Goal: Information Seeking & Learning: Learn about a topic

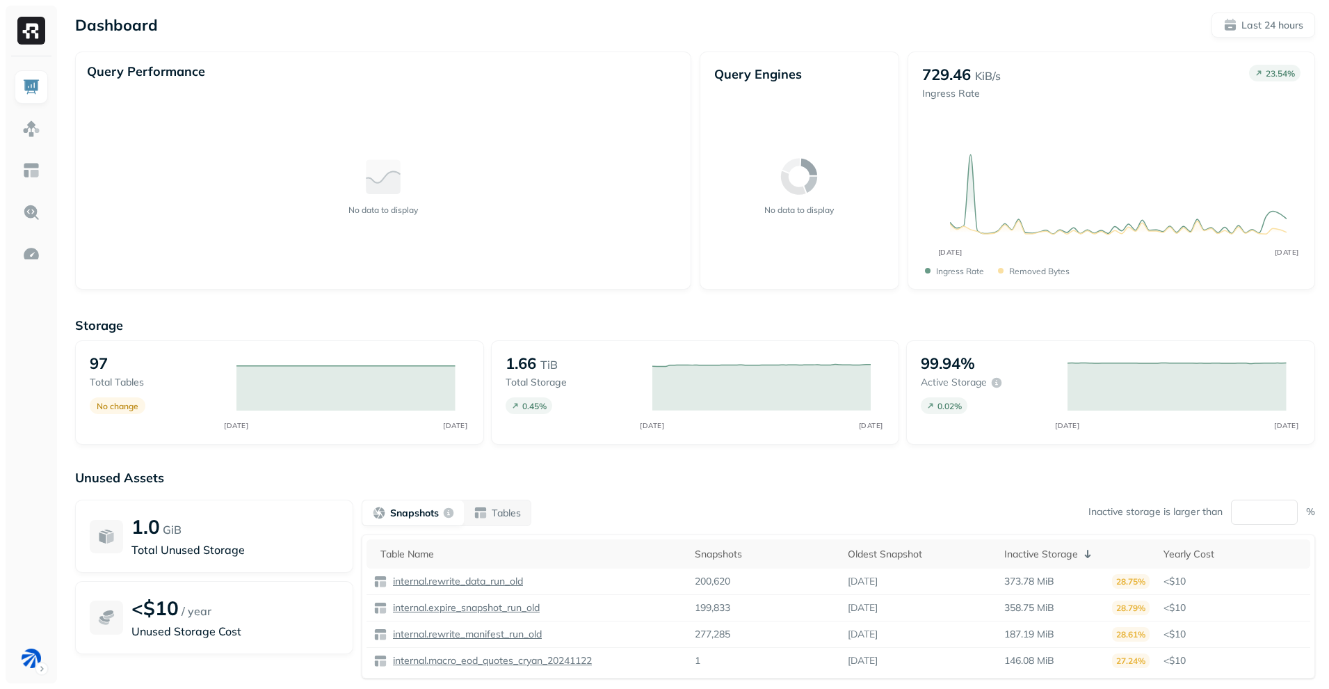
scroll to position [86, 0]
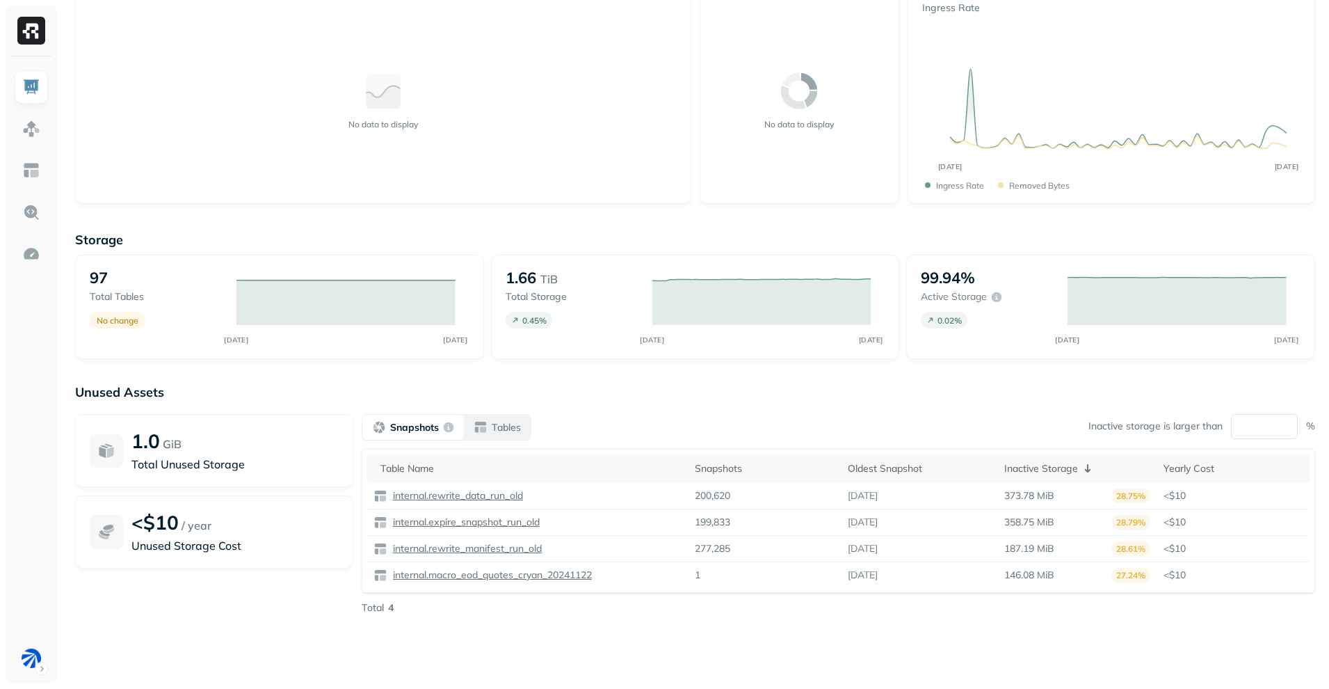
click at [496, 425] on p "Tables" at bounding box center [506, 427] width 29 height 13
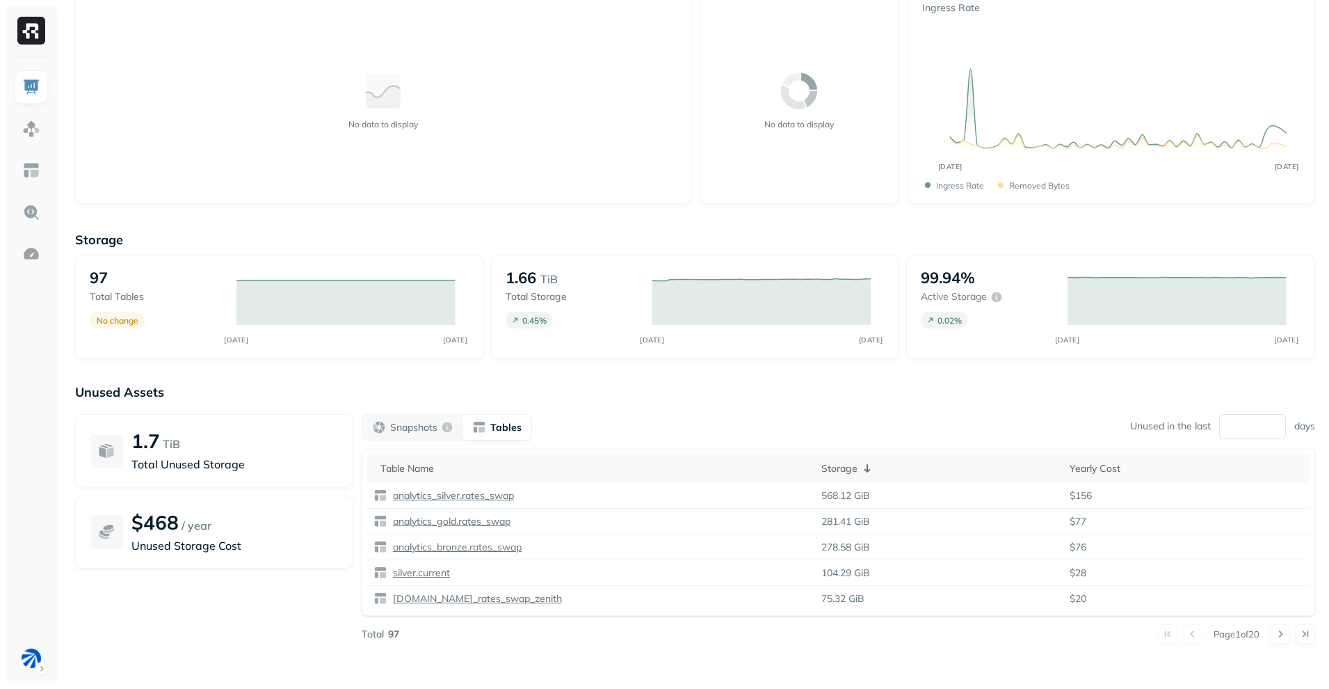
scroll to position [0, 0]
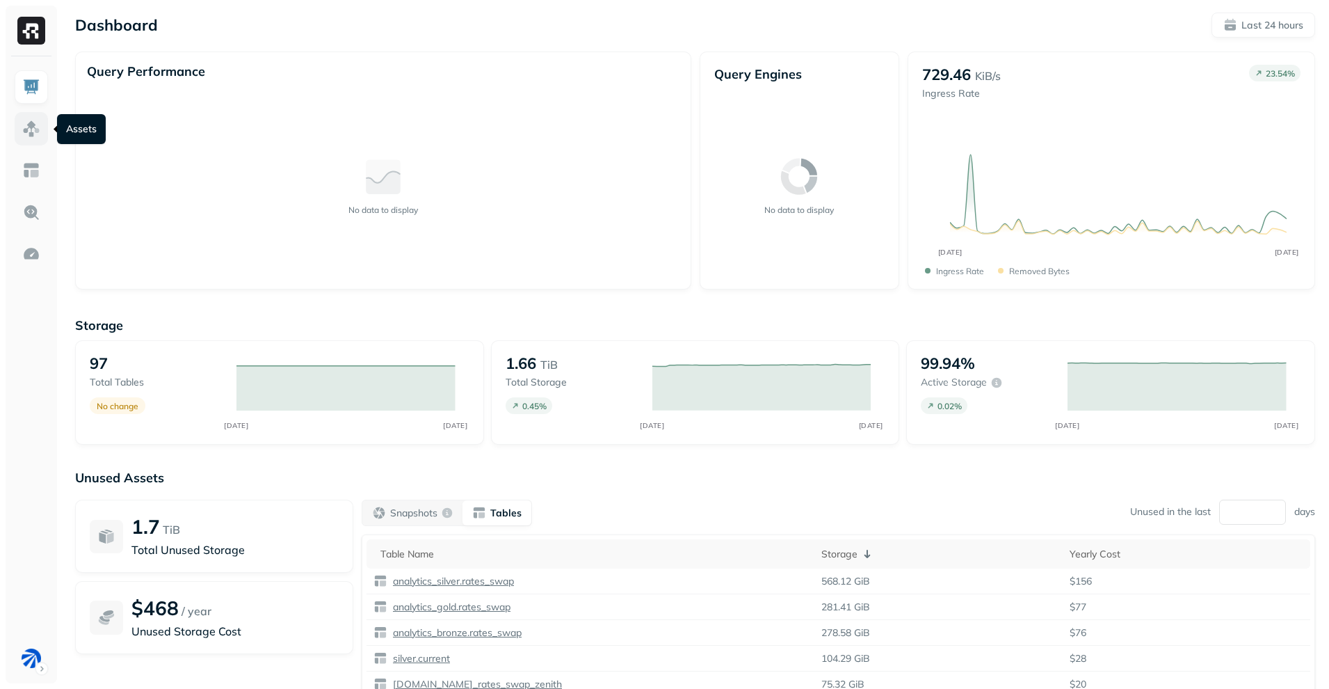
click at [41, 125] on link at bounding box center [31, 128] width 33 height 33
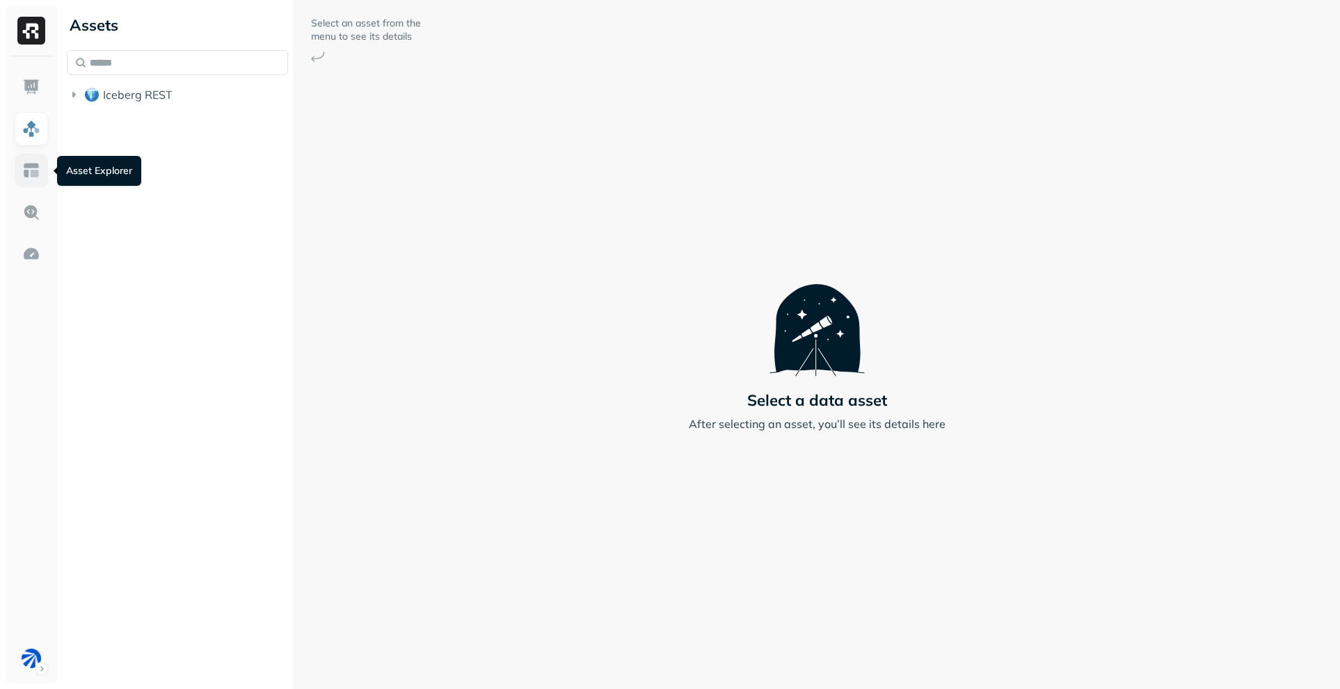
click at [30, 176] on img at bounding box center [31, 170] width 18 height 18
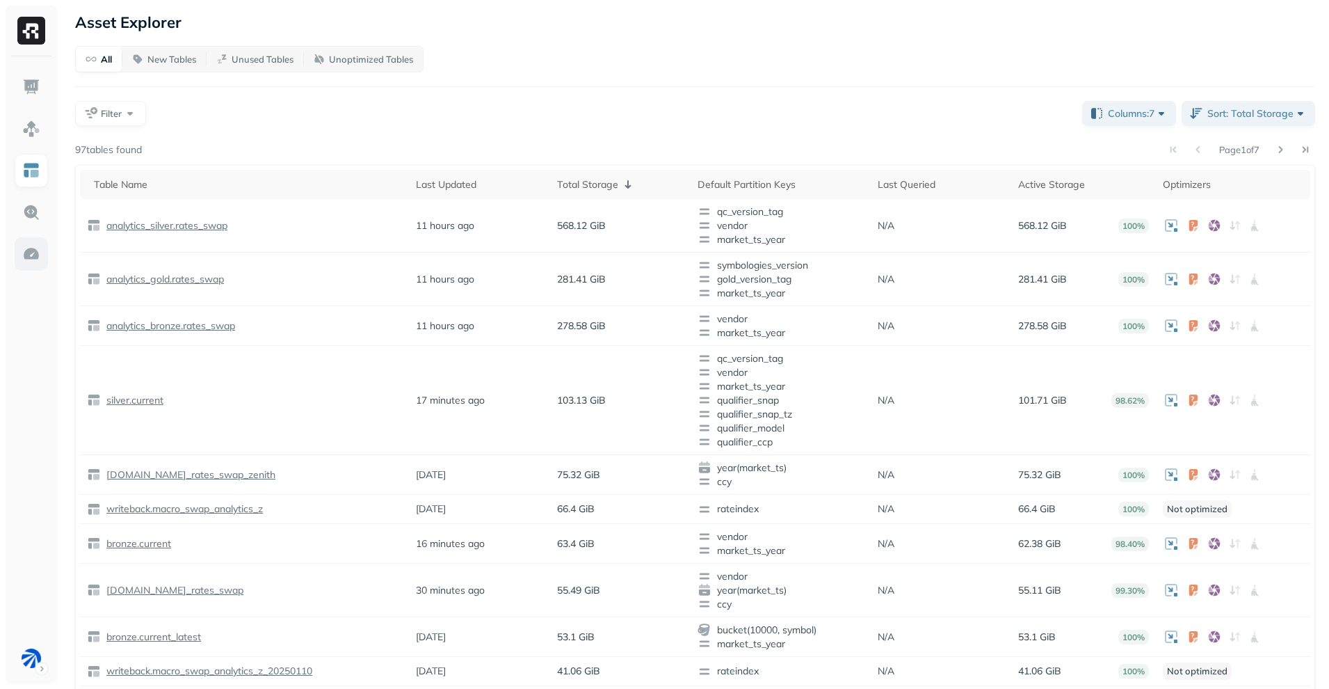
click at [31, 248] on img at bounding box center [31, 254] width 18 height 18
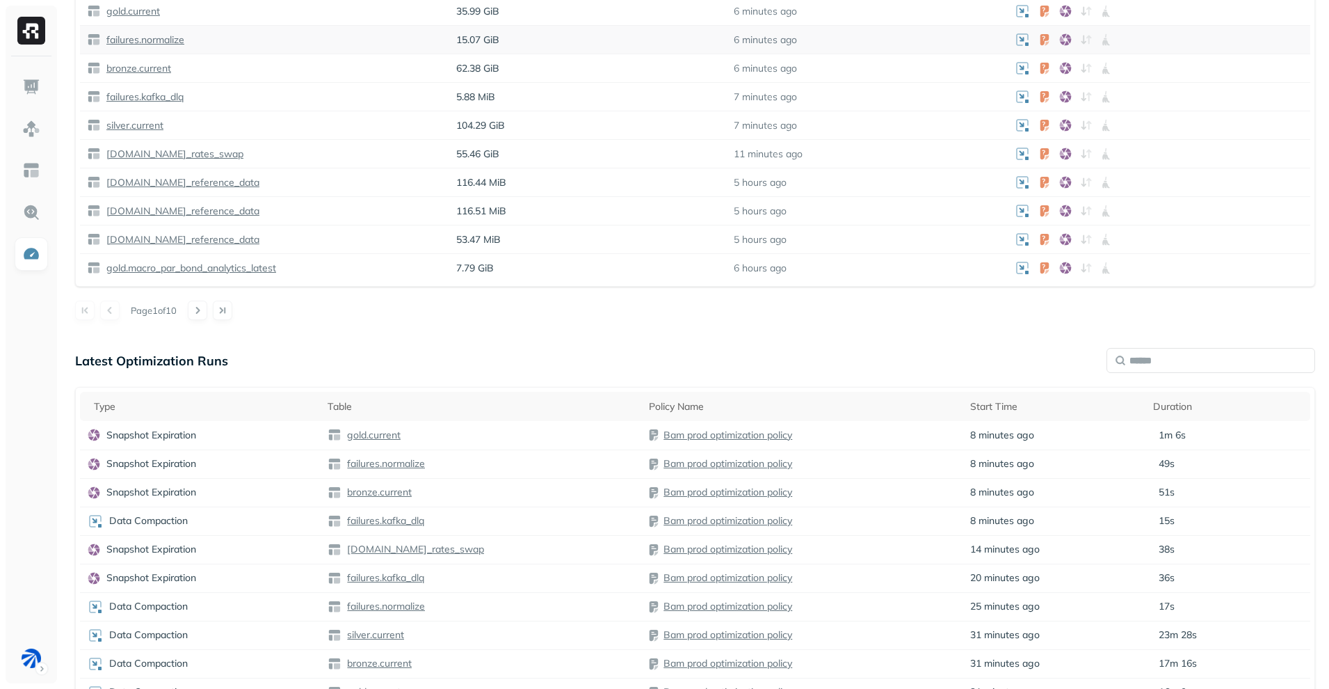
scroll to position [412, 0]
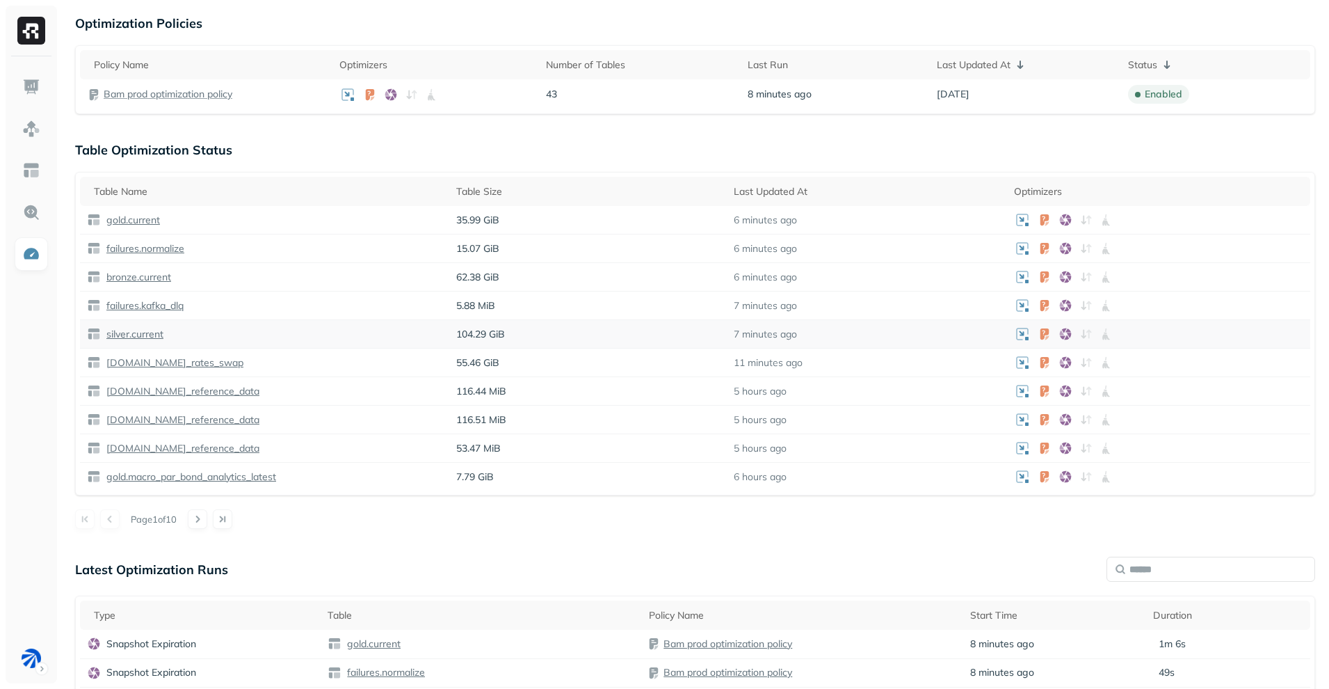
click at [147, 335] on p "silver.current" at bounding box center [134, 334] width 60 height 13
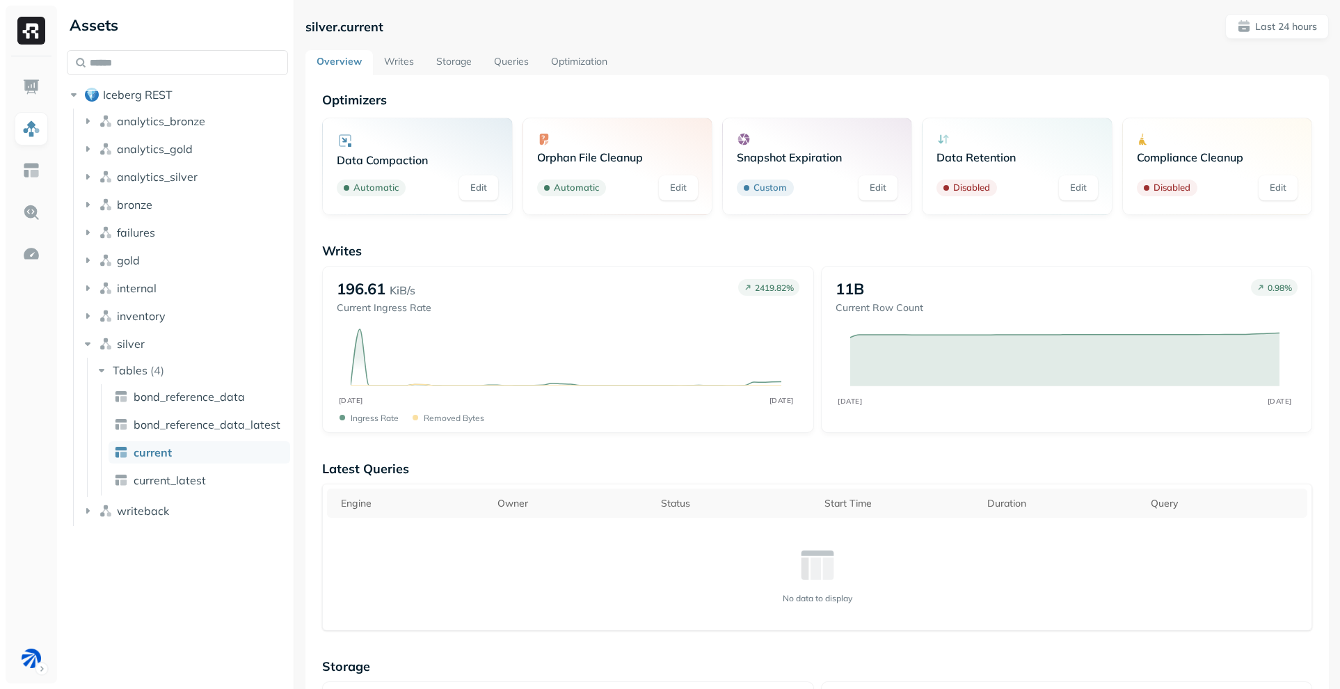
click at [407, 65] on link "Writes" at bounding box center [399, 62] width 52 height 25
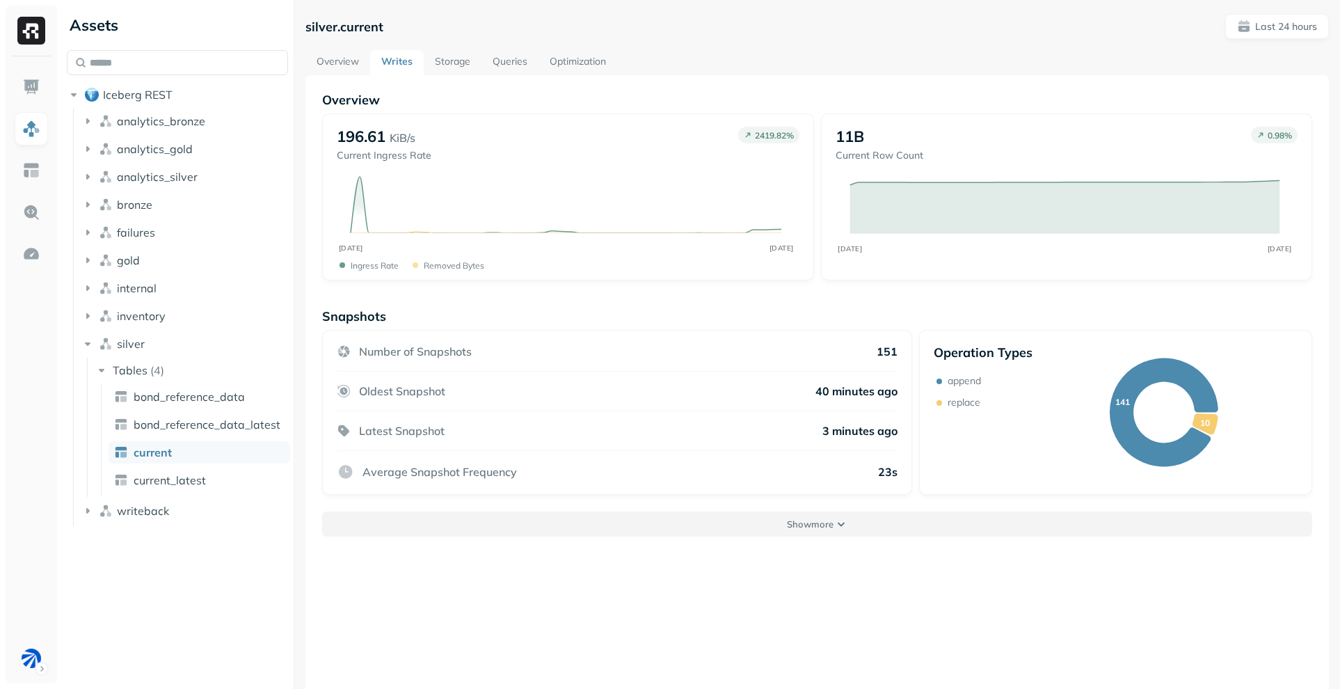
click at [796, 522] on p "Show more" at bounding box center [810, 524] width 47 height 13
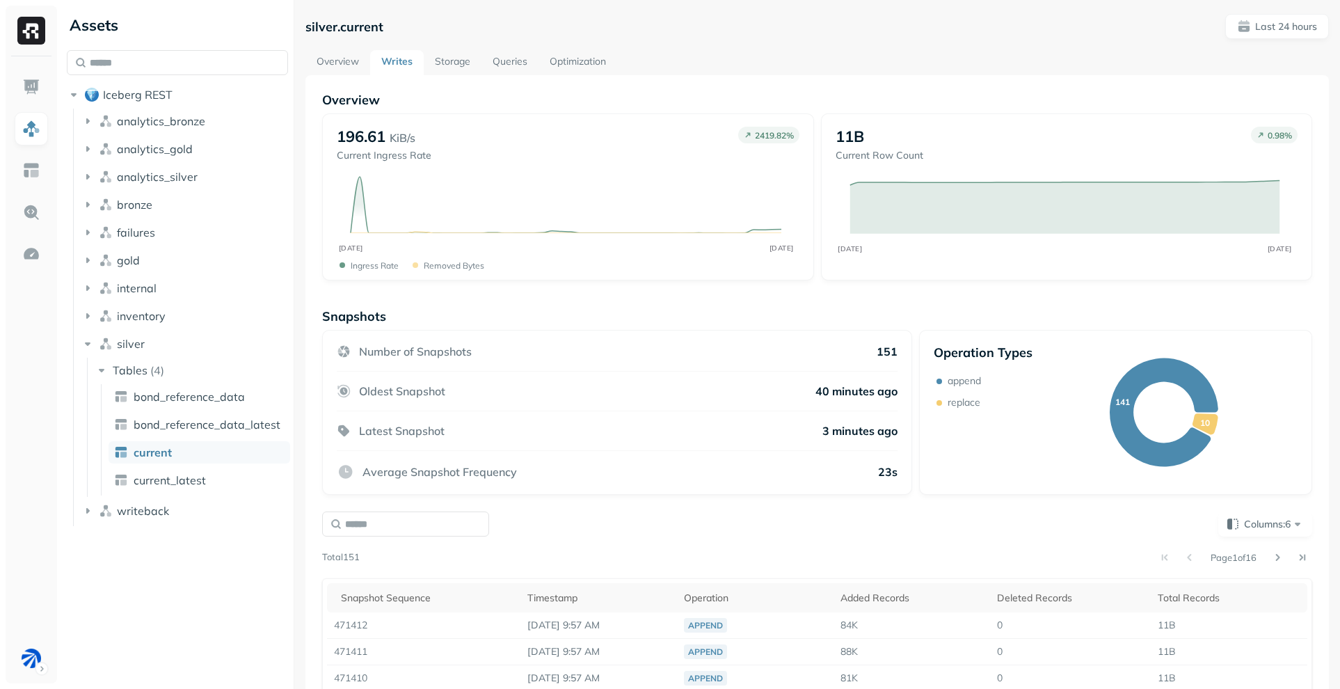
click at [460, 57] on link "Storage" at bounding box center [453, 62] width 58 height 25
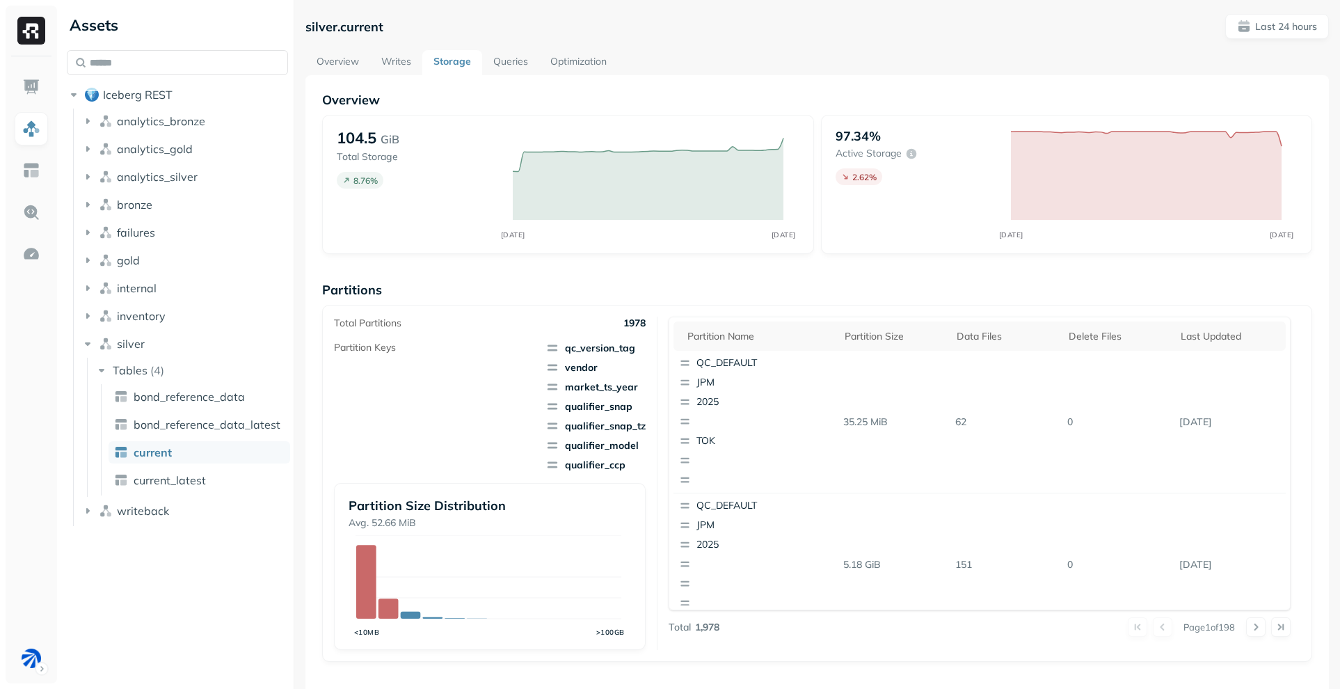
click at [833, 216] on div "97.34% Active storage 2.62 % OCT [DATE]" at bounding box center [1066, 184] width 491 height 139
click at [385, 70] on link "Writes" at bounding box center [396, 62] width 52 height 25
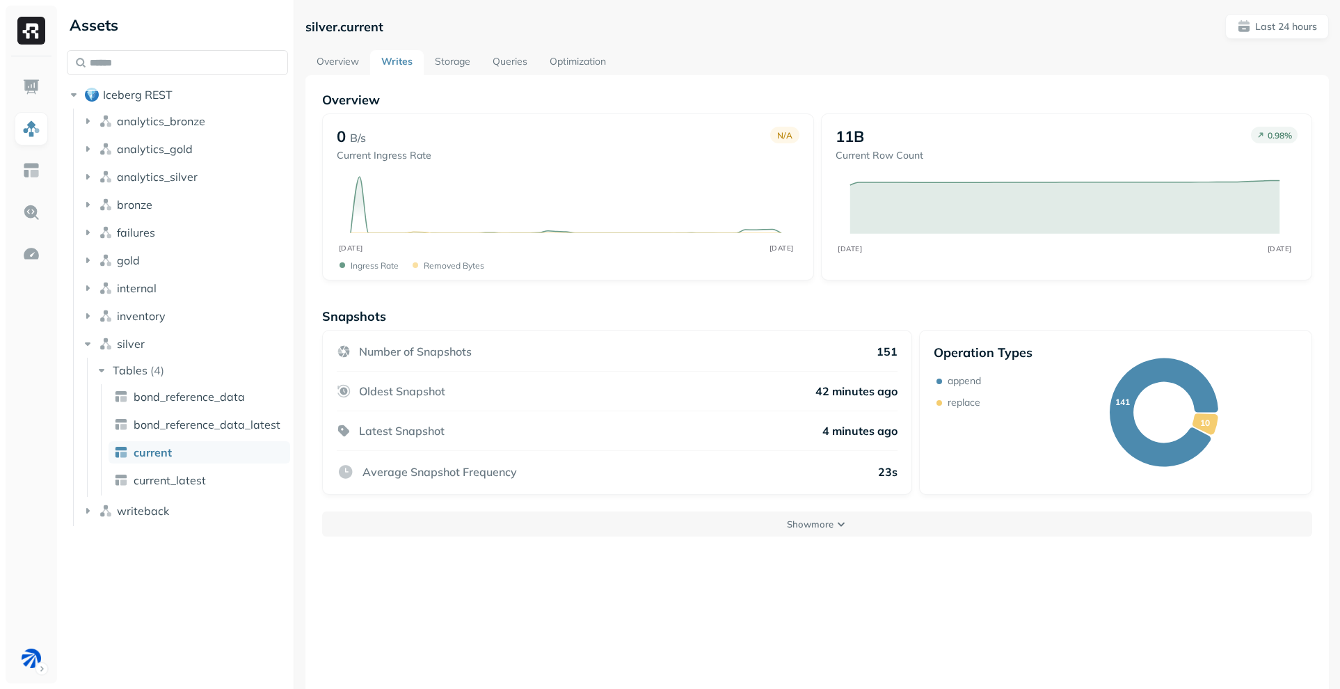
click at [464, 59] on link "Storage" at bounding box center [453, 62] width 58 height 25
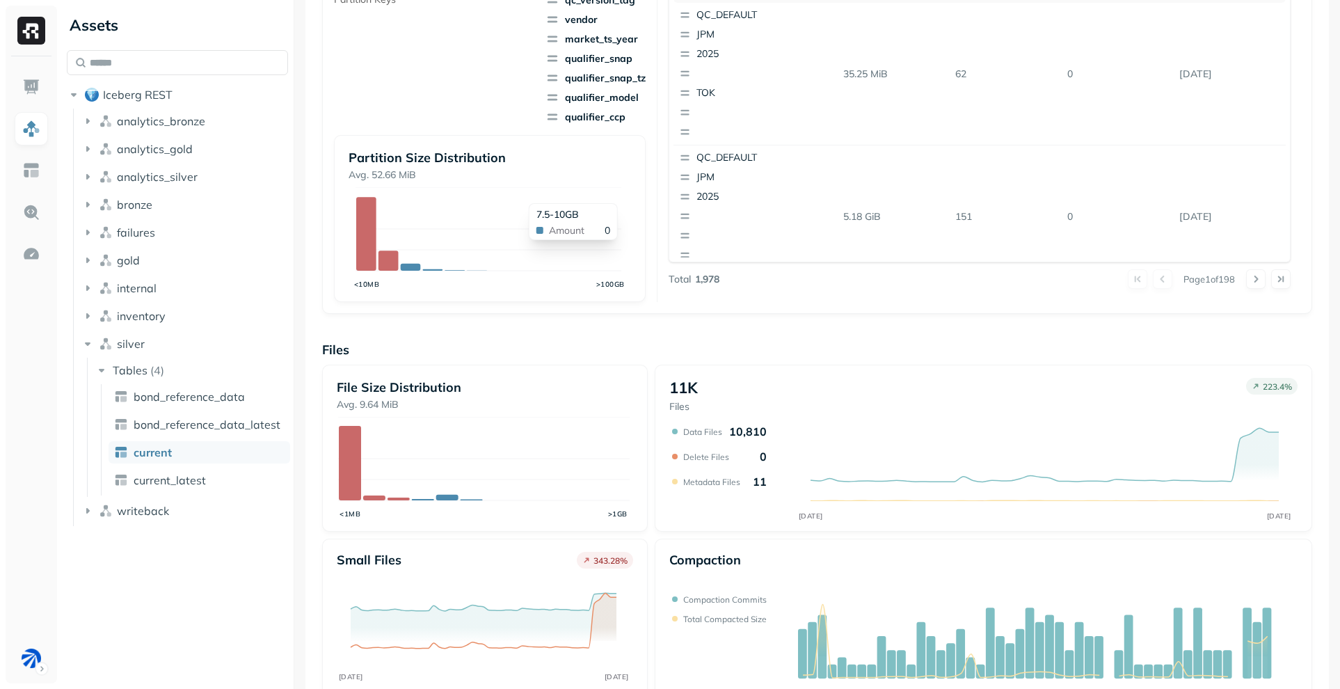
scroll to position [388, 0]
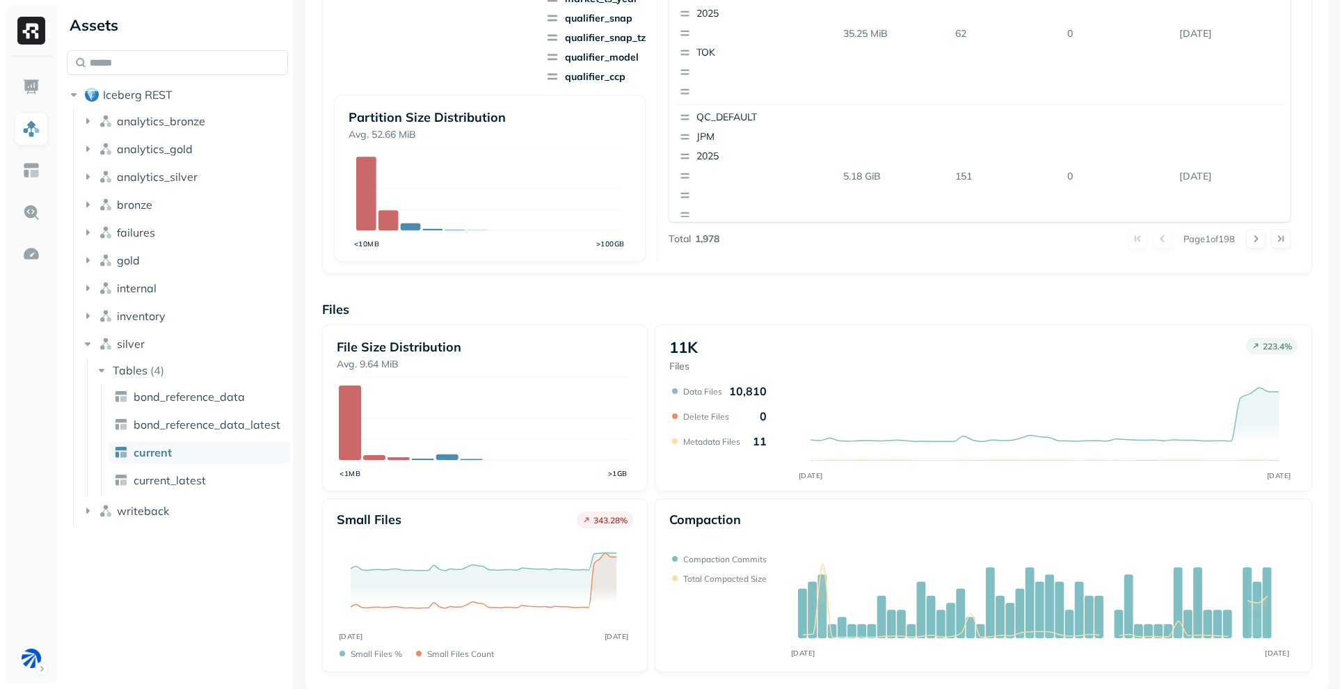
click at [702, 279] on div "Overview 104.5 GiB Total Storage 8.76 % OCT [DATE] 97.34% Active storage 2.62 %…" at bounding box center [817, 188] width 990 height 968
drag, startPoint x: 1005, startPoint y: 255, endPoint x: 998, endPoint y: 259, distance: 8.1
click at [1005, 255] on div "Partition name Partition size Data Files Delete Files Last updated QC_DEFAULT J…" at bounding box center [979, 94] width 623 height 333
click at [85, 255] on icon "button" at bounding box center [88, 260] width 14 height 14
click at [115, 281] on span "Tables" at bounding box center [130, 287] width 35 height 14
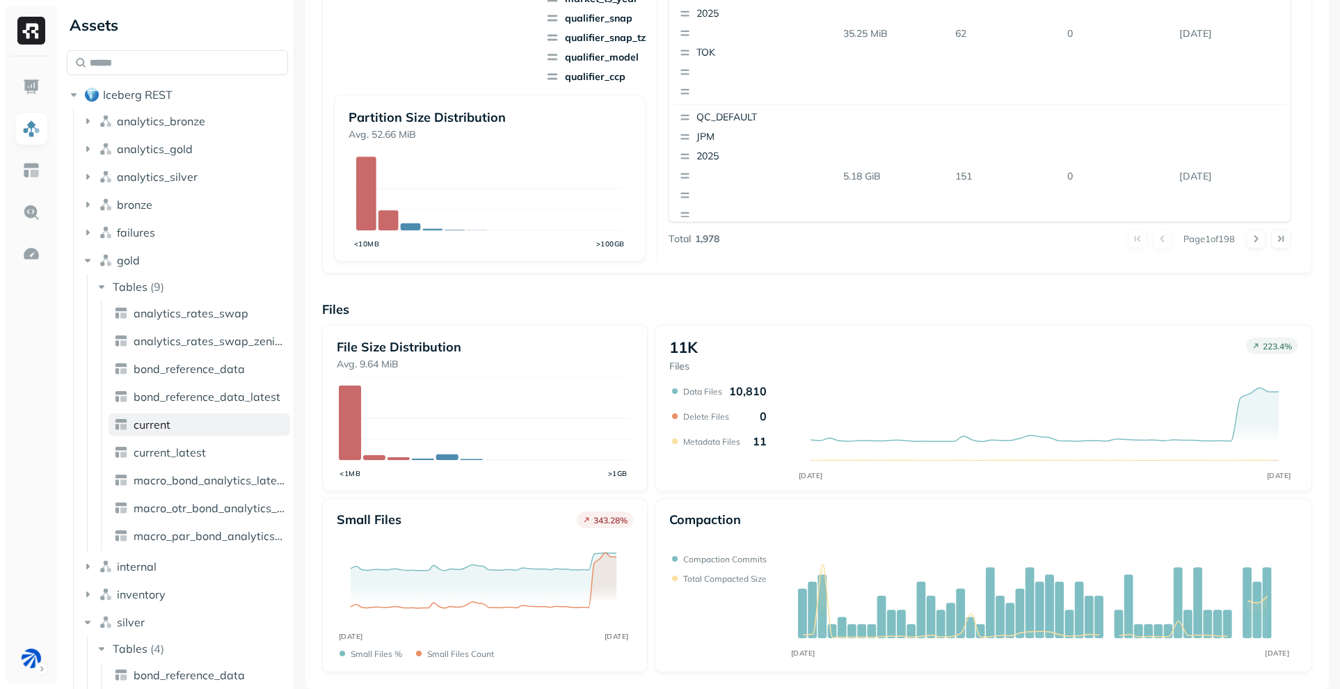
click at [152, 428] on span "current" at bounding box center [152, 424] width 37 height 14
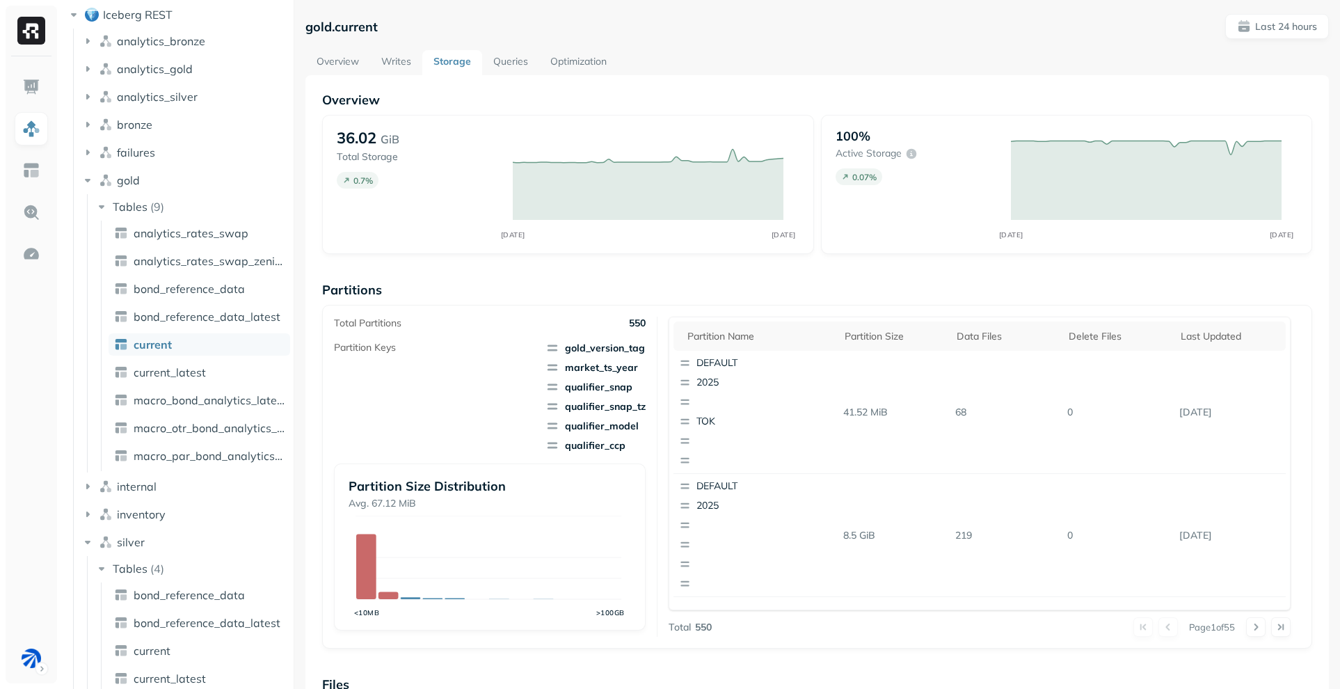
scroll to position [375, 0]
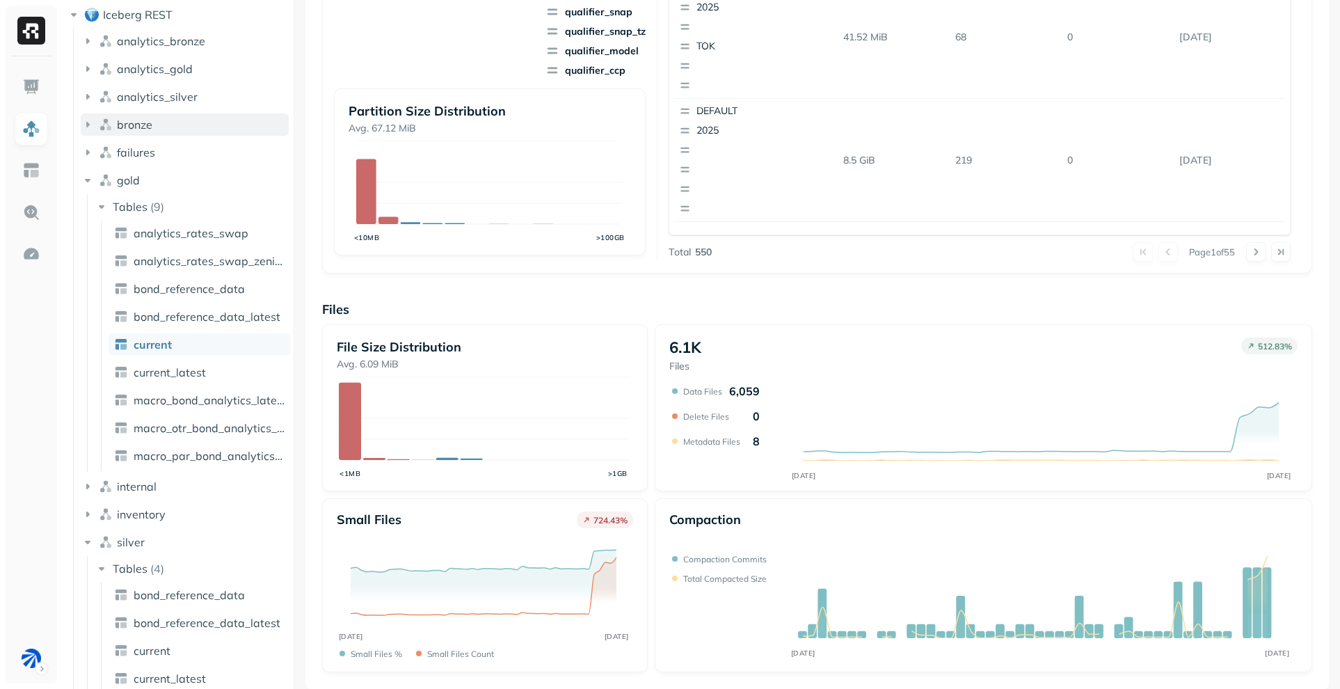
click at [88, 123] on icon "button" at bounding box center [87, 125] width 3 height 6
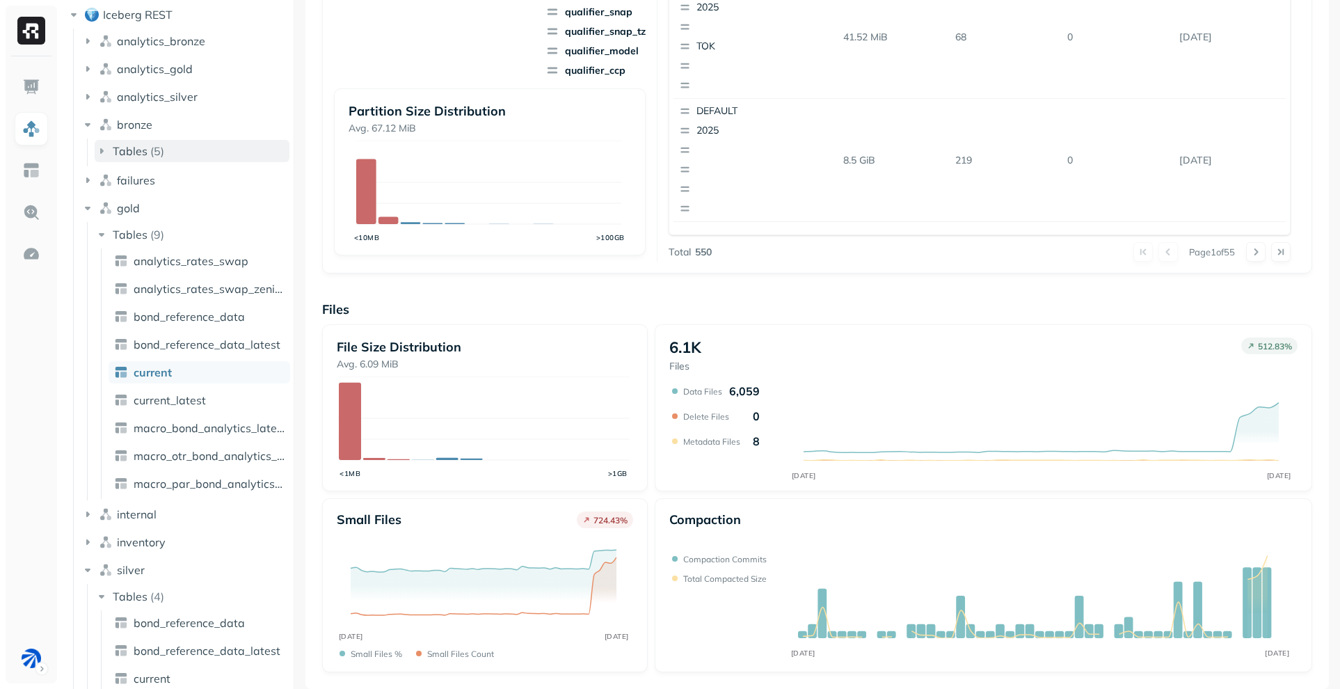
click at [98, 145] on icon "button" at bounding box center [102, 151] width 14 height 14
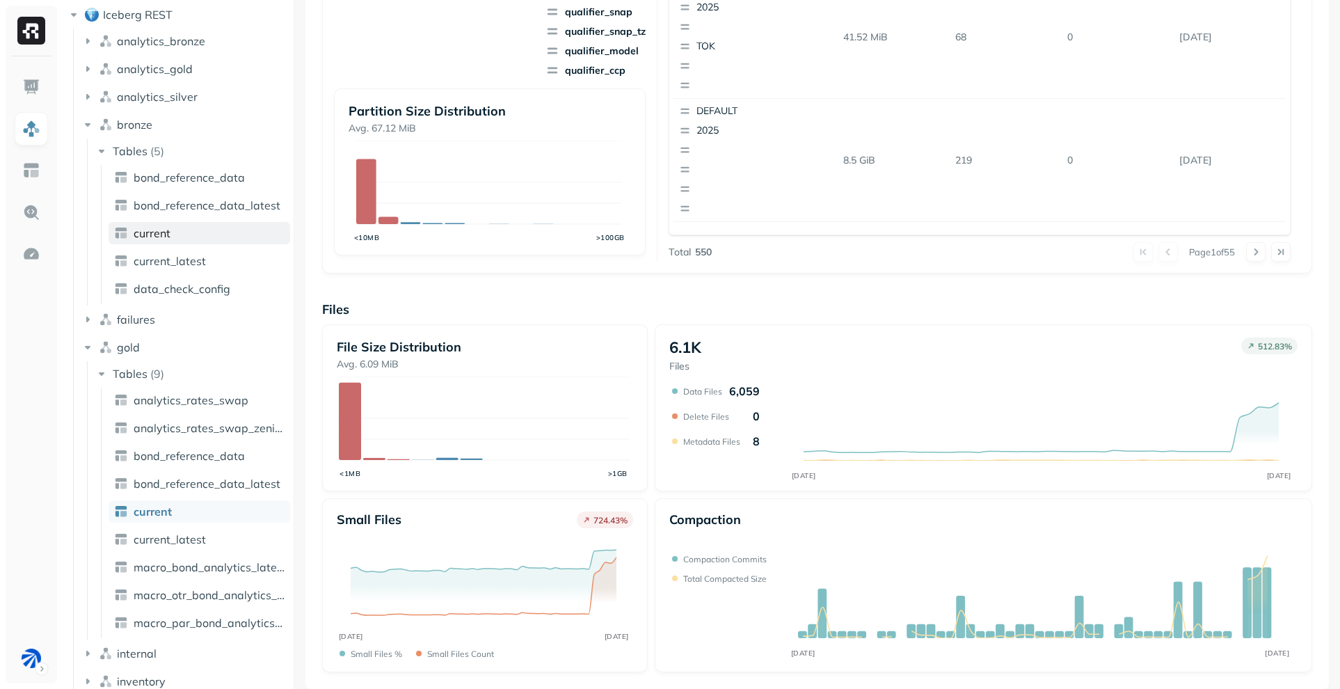
click at [163, 227] on span "current" at bounding box center [152, 233] width 37 height 14
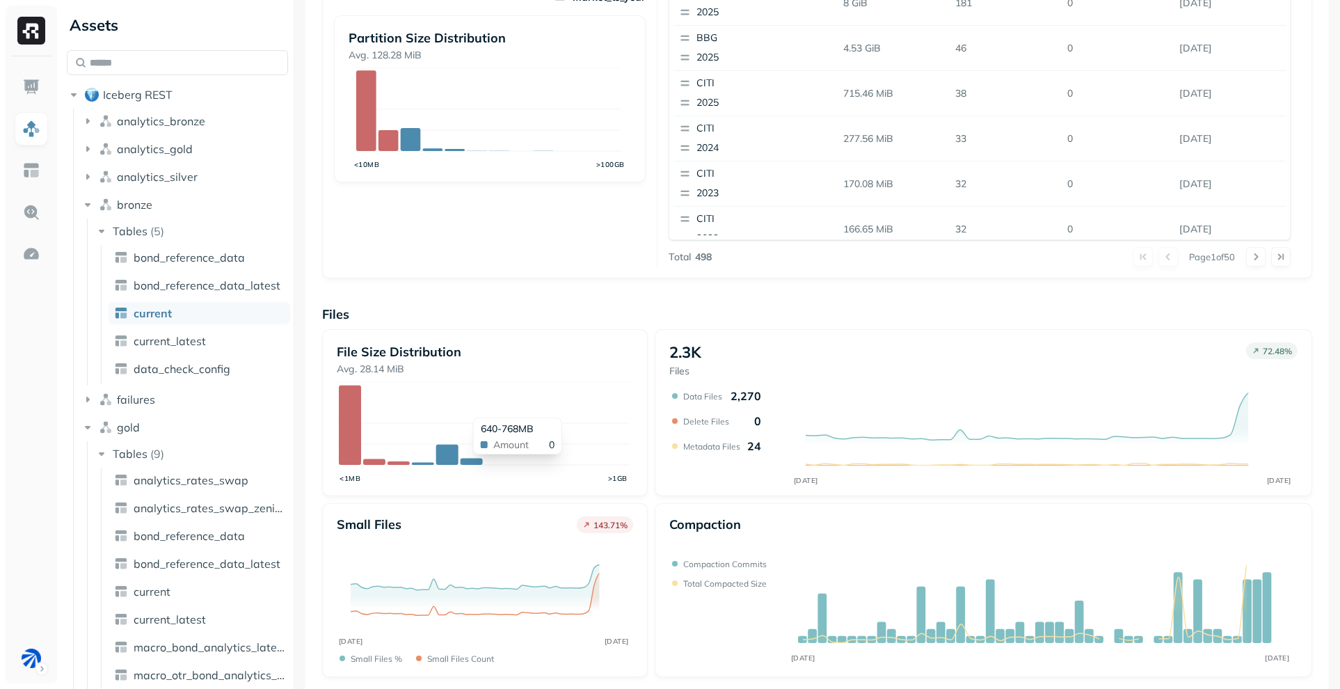
scroll to position [375, 0]
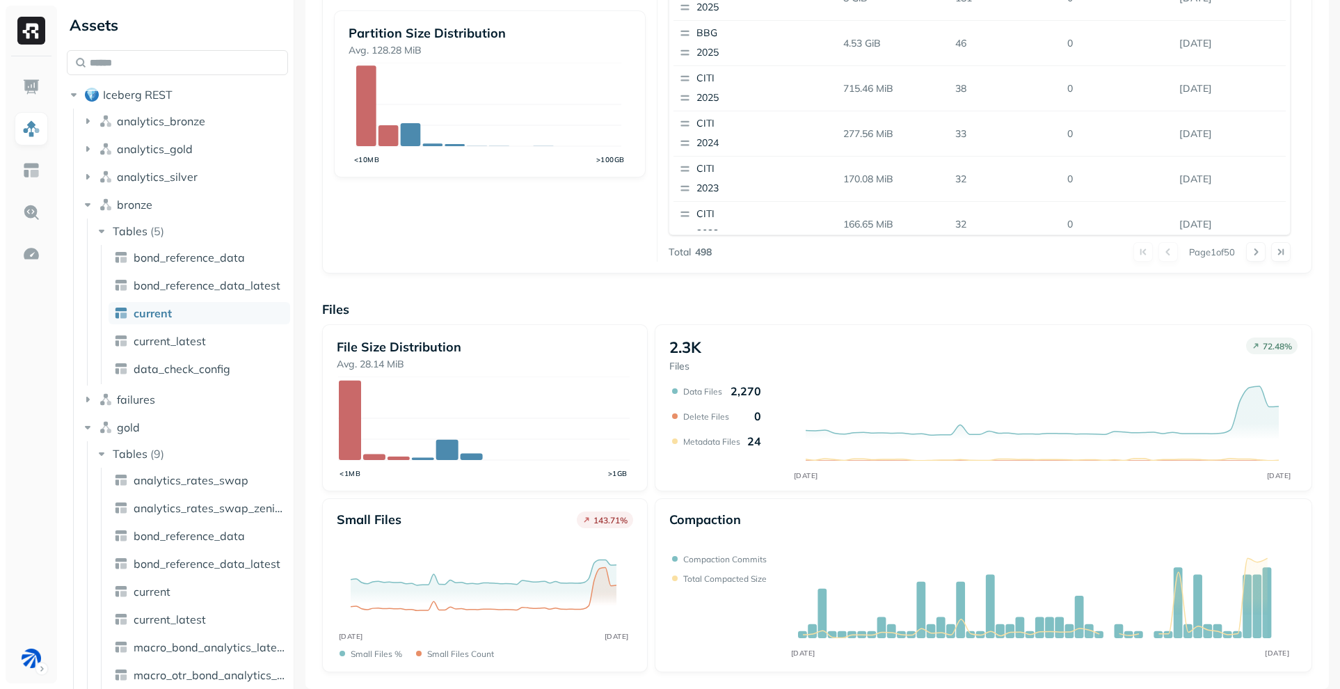
click at [577, 291] on div "Overview 62.39 GiB Total Storage 1.72 % OCT [DATE] 100% Active storage 0.03 % O…" at bounding box center [817, 194] width 990 height 955
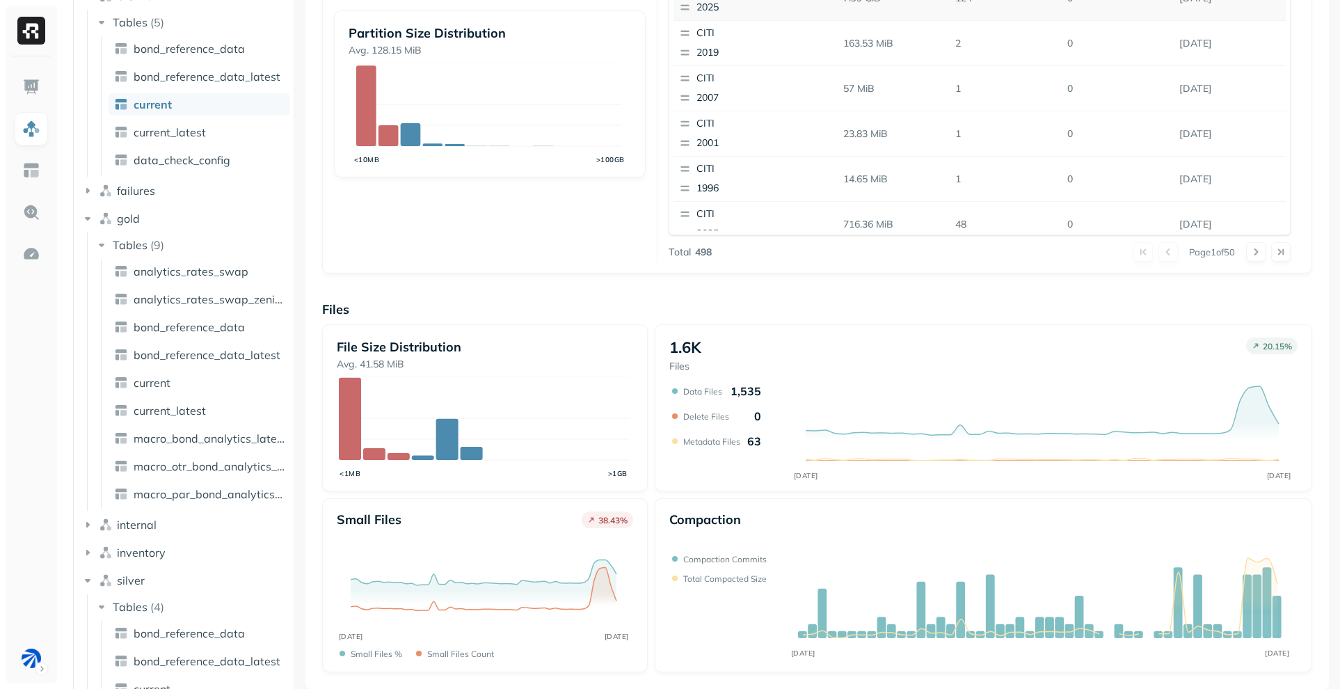
scroll to position [288, 0]
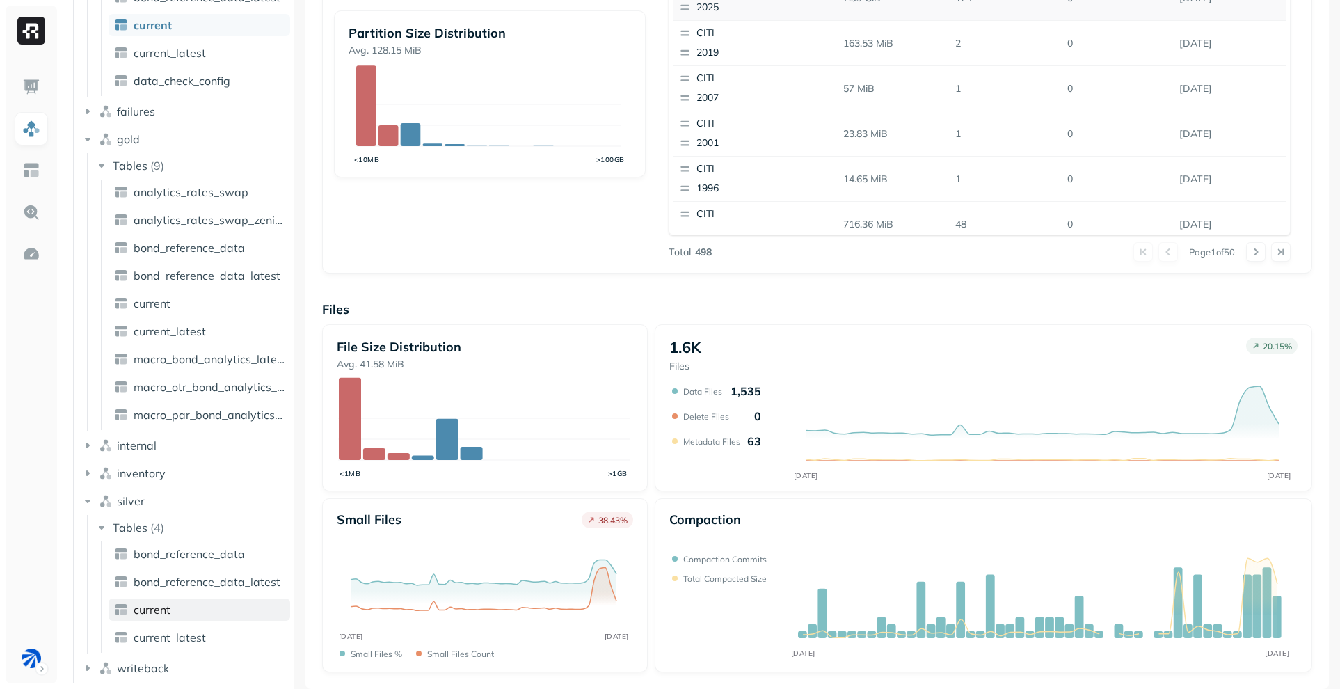
click at [168, 606] on span "current" at bounding box center [152, 609] width 37 height 14
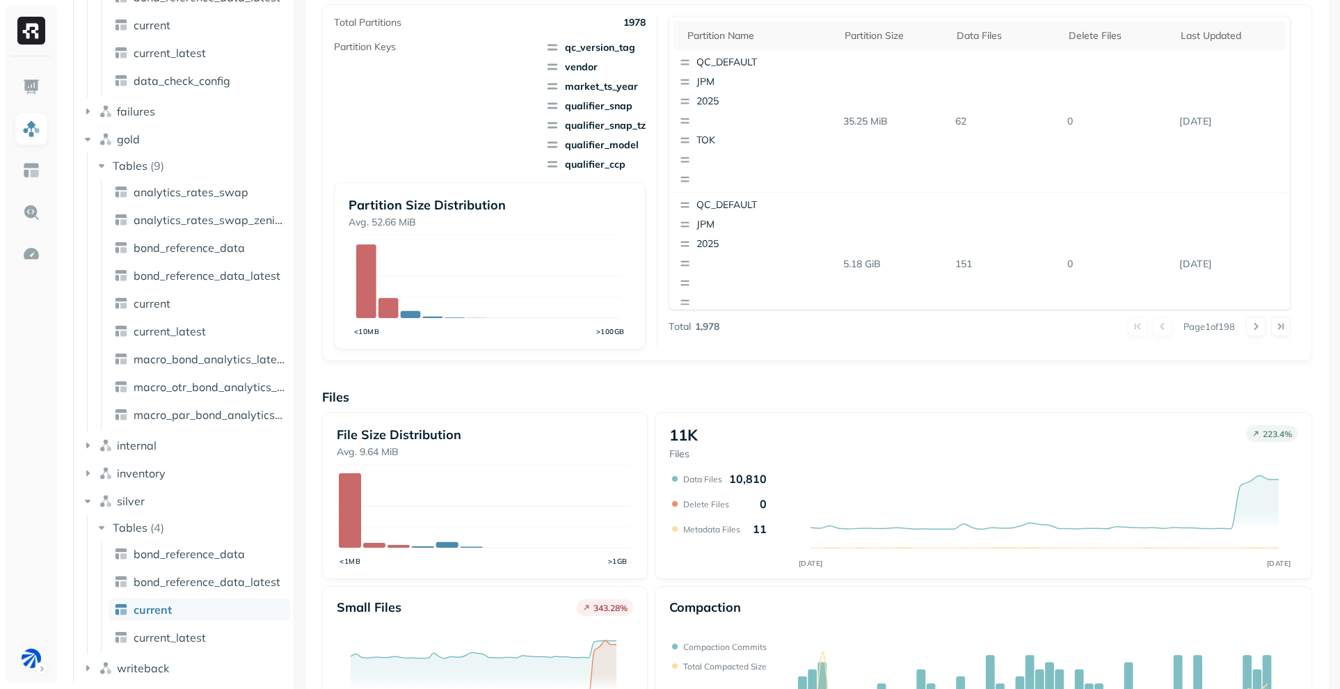
scroll to position [388, 0]
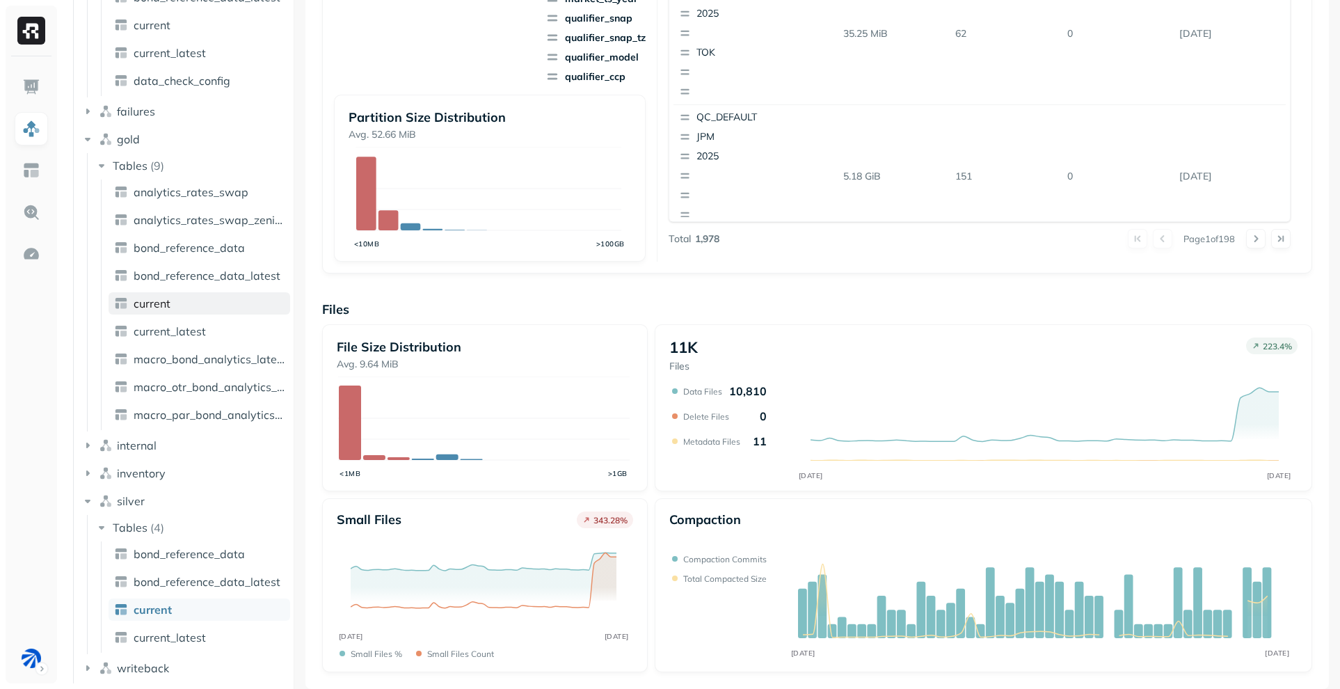
click at [161, 303] on span "current" at bounding box center [152, 303] width 37 height 14
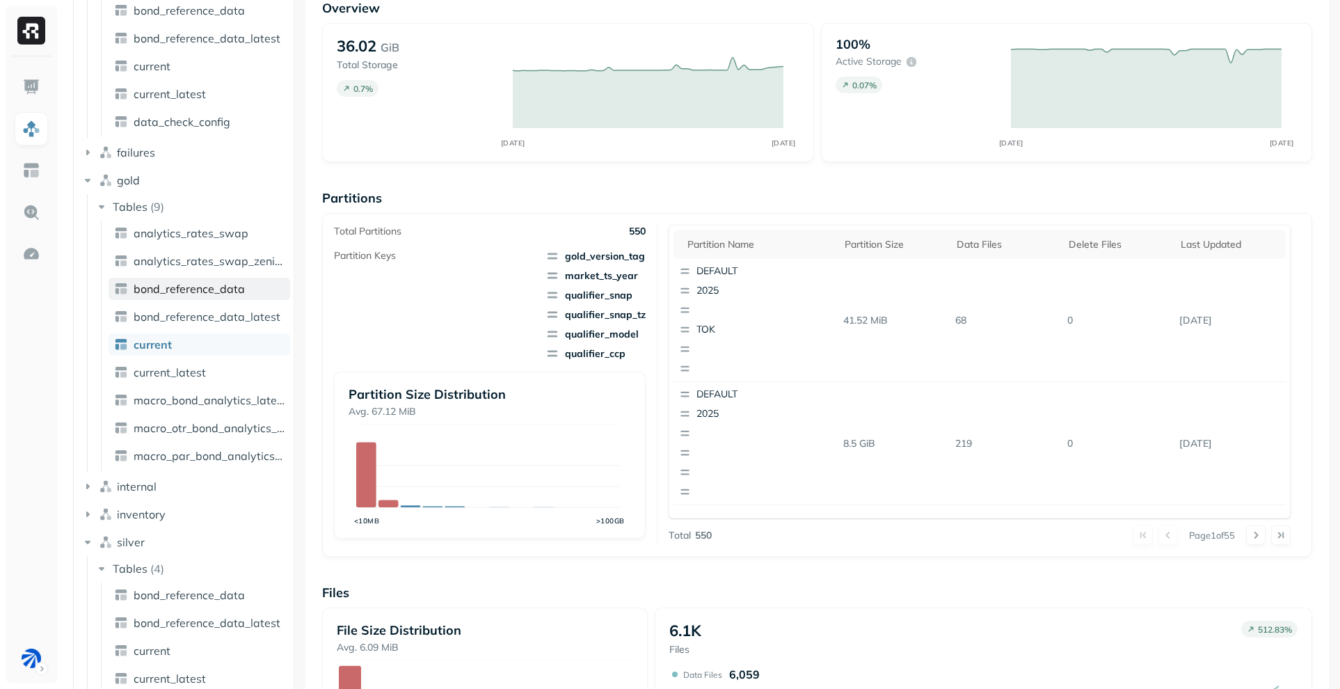
scroll to position [38, 0]
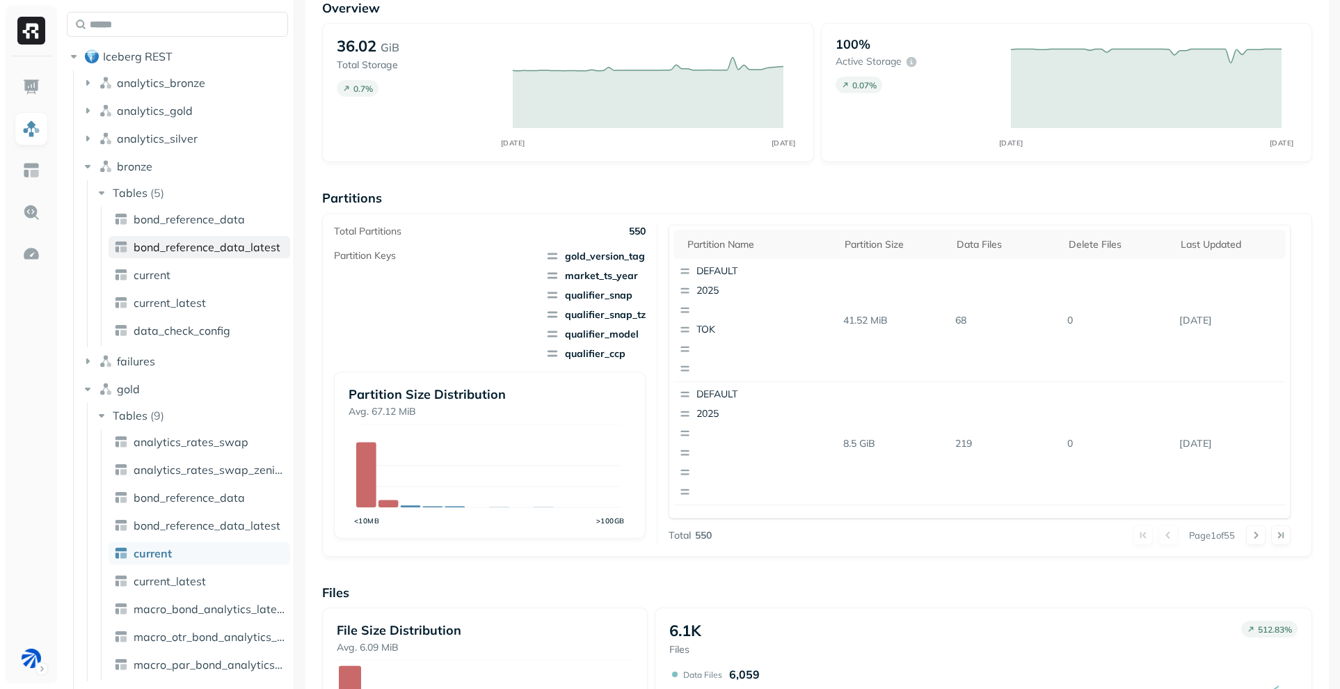
click at [179, 275] on link "current" at bounding box center [200, 275] width 182 height 22
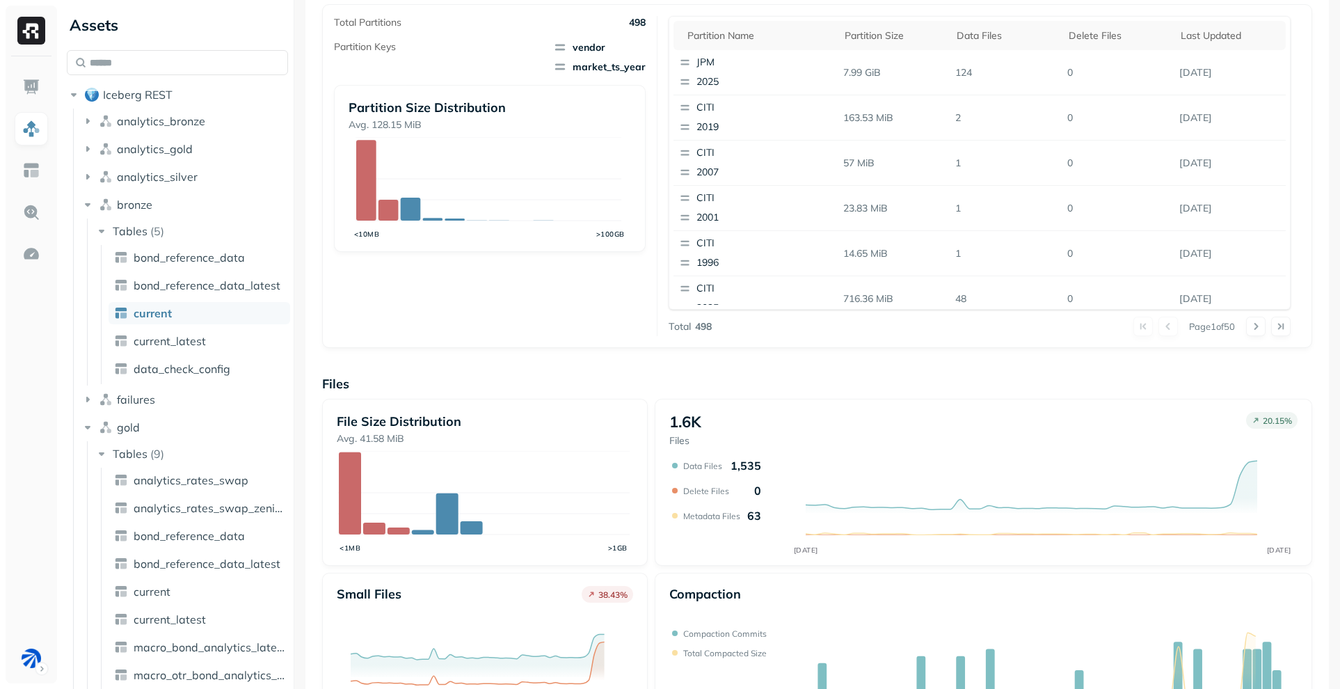
scroll to position [375, 0]
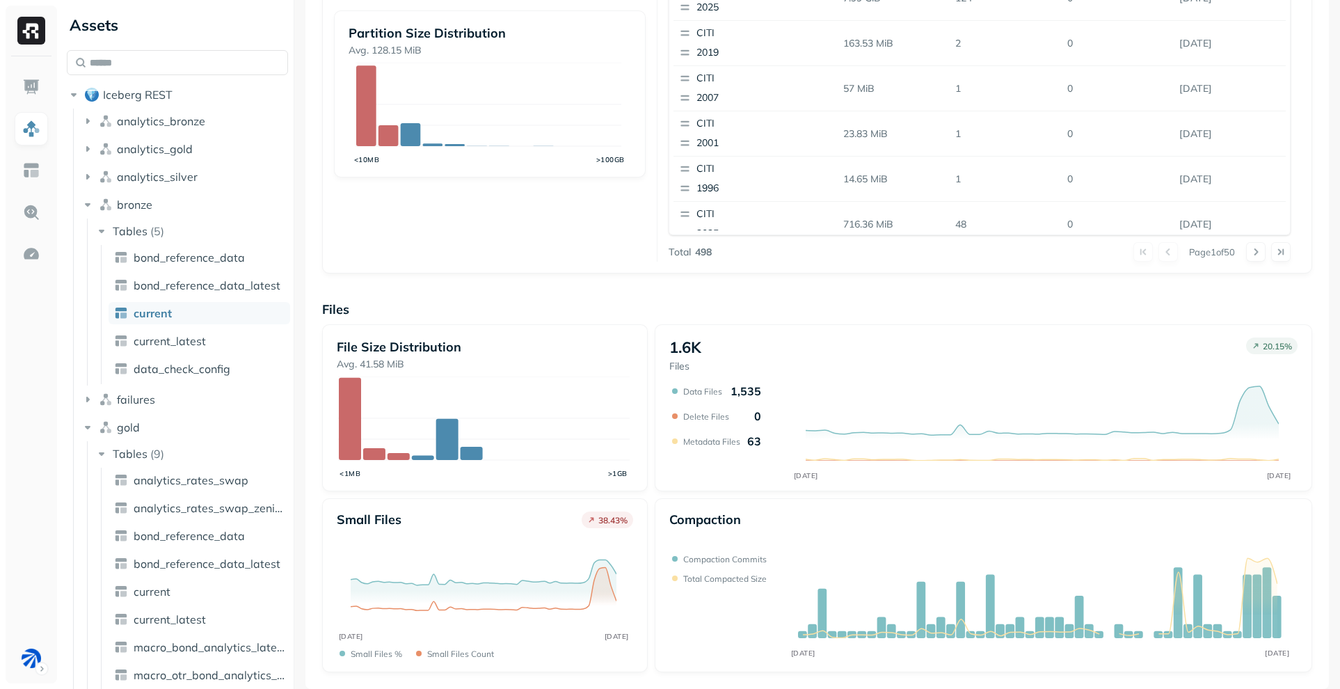
click at [625, 205] on div "Total Partitions 498 Partition Keys vendor market_ts_year Partition Size Distri…" at bounding box center [495, 102] width 323 height 320
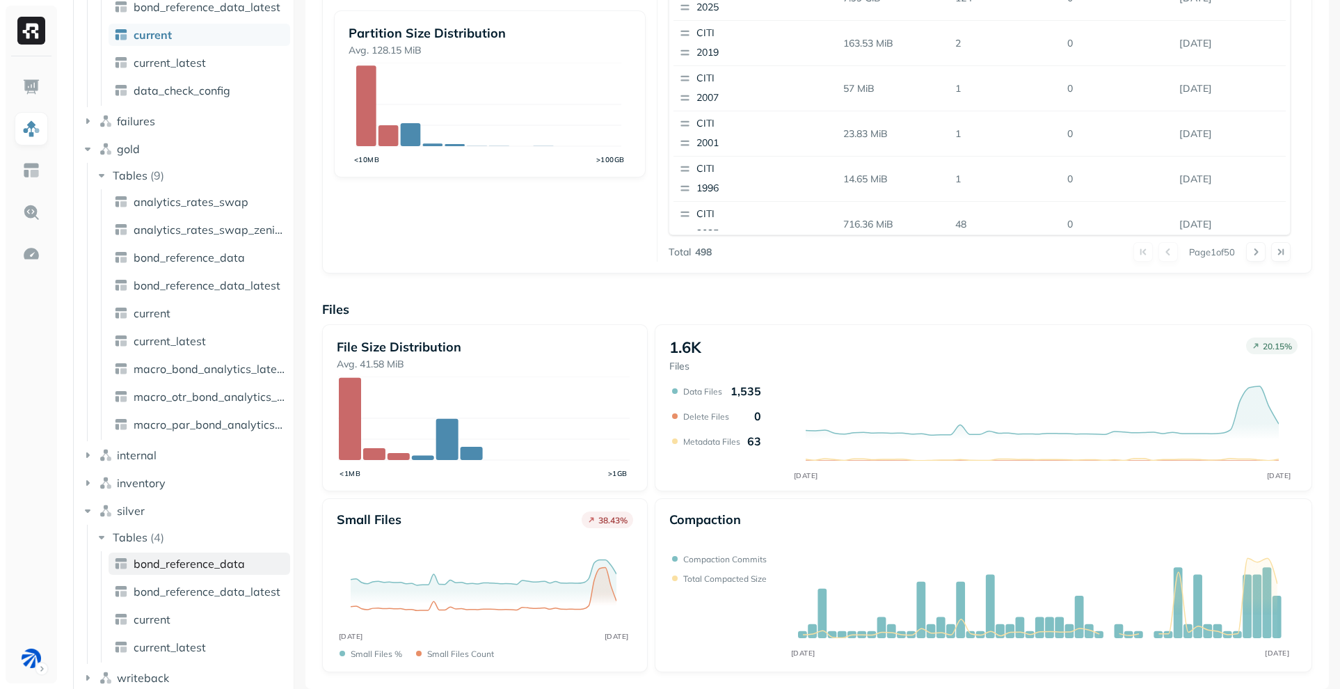
scroll to position [288, 0]
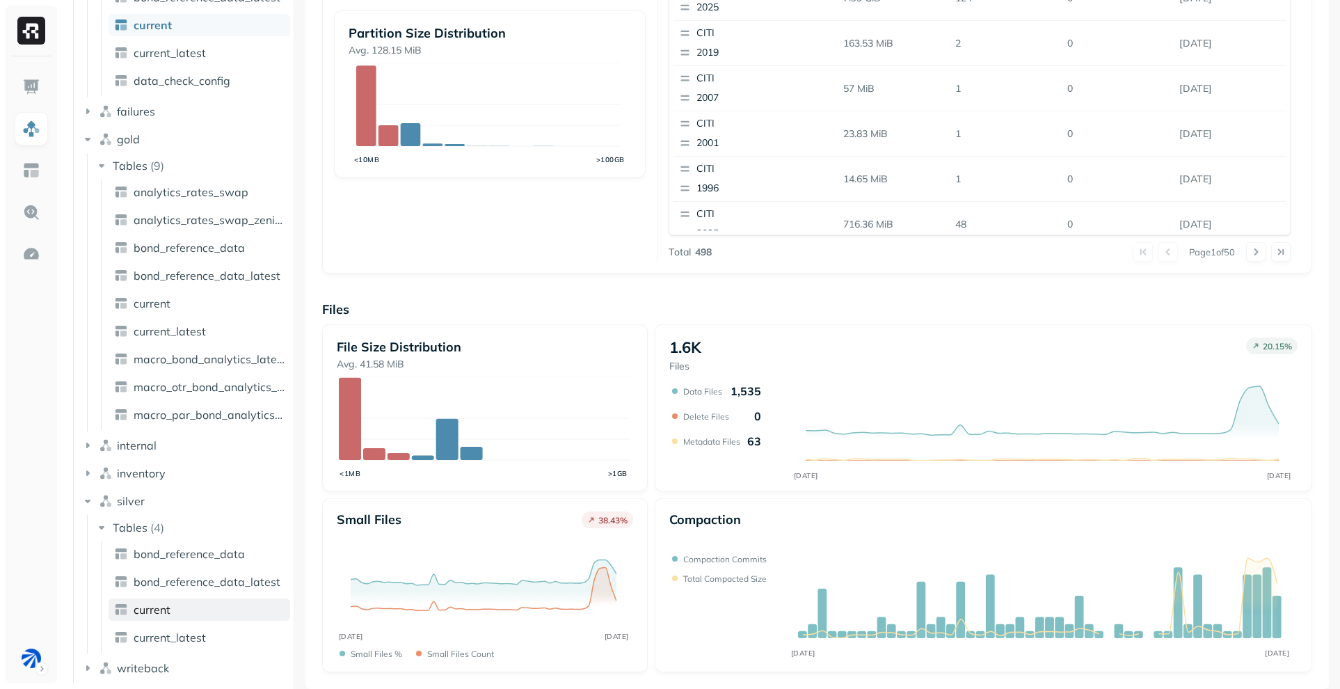
click at [163, 606] on span "current" at bounding box center [152, 609] width 37 height 14
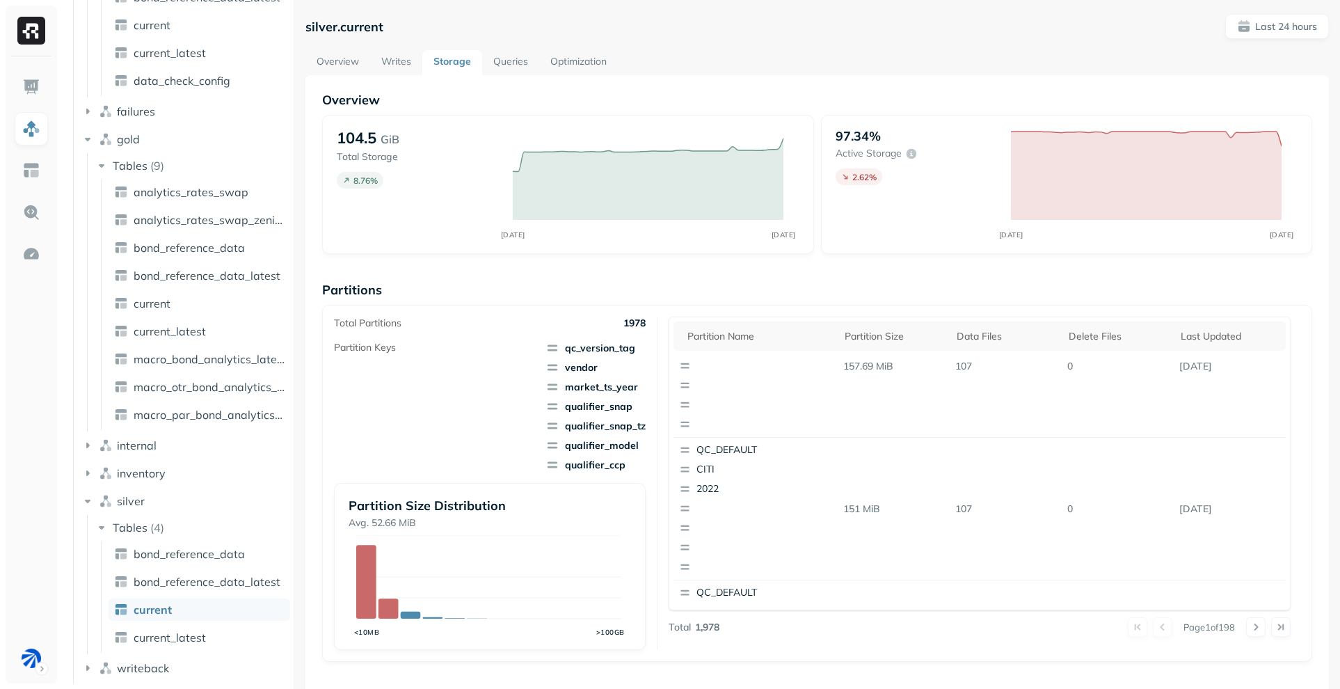
click at [566, 61] on link "Optimization" at bounding box center [578, 62] width 79 height 25
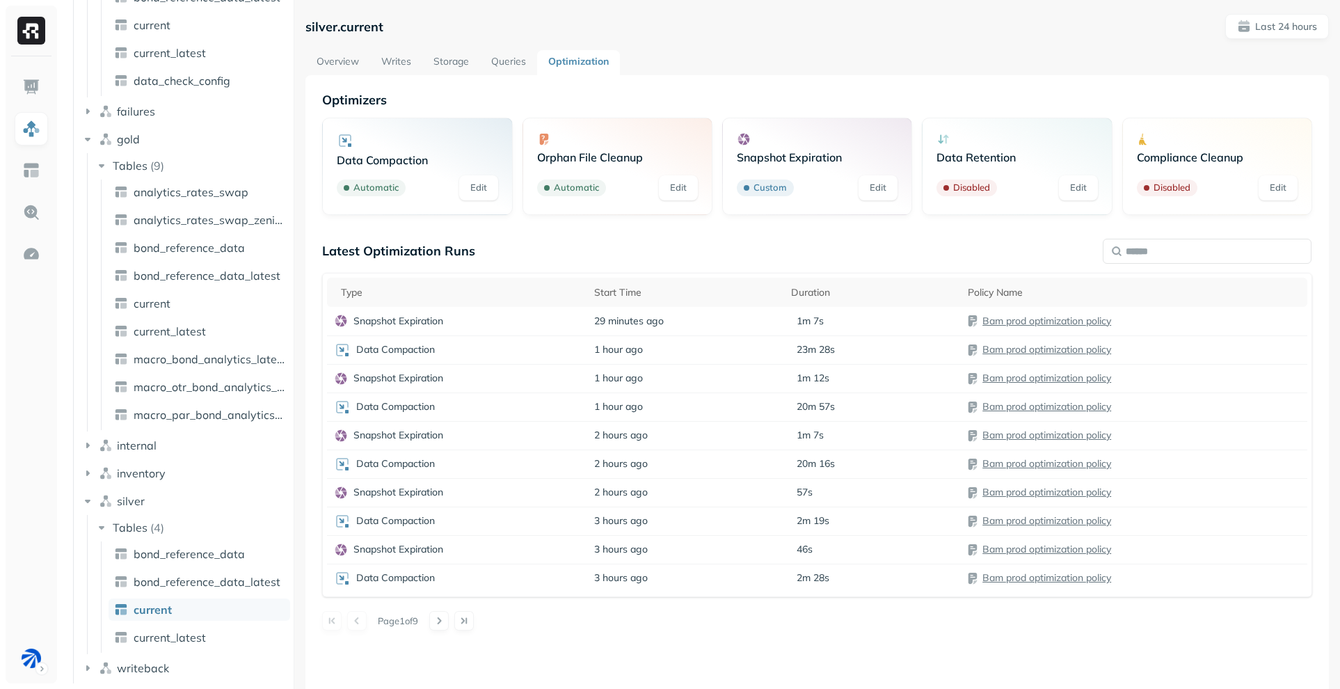
click at [732, 351] on td "1 hour ago" at bounding box center [686, 349] width 198 height 29
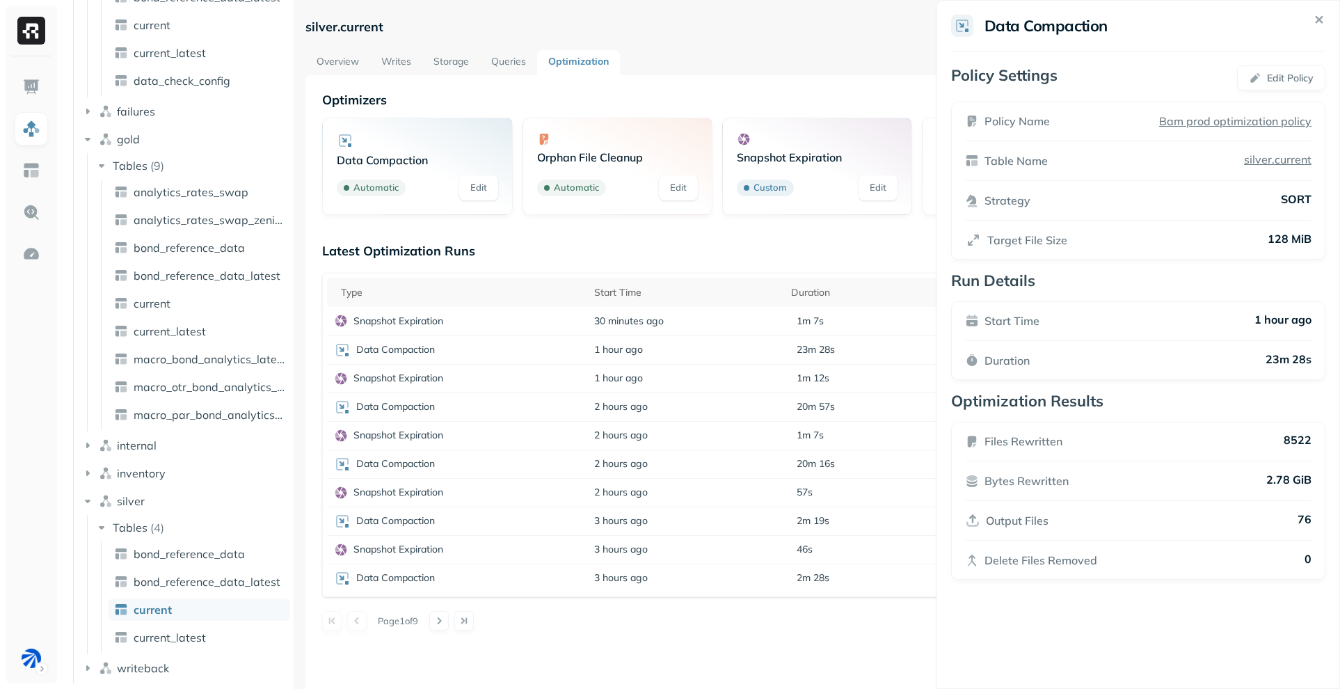
click at [417, 349] on html "Assets Iceberg REST analytics_bronze analytics_gold analytics_silver bronze Tab…" at bounding box center [670, 344] width 1340 height 689
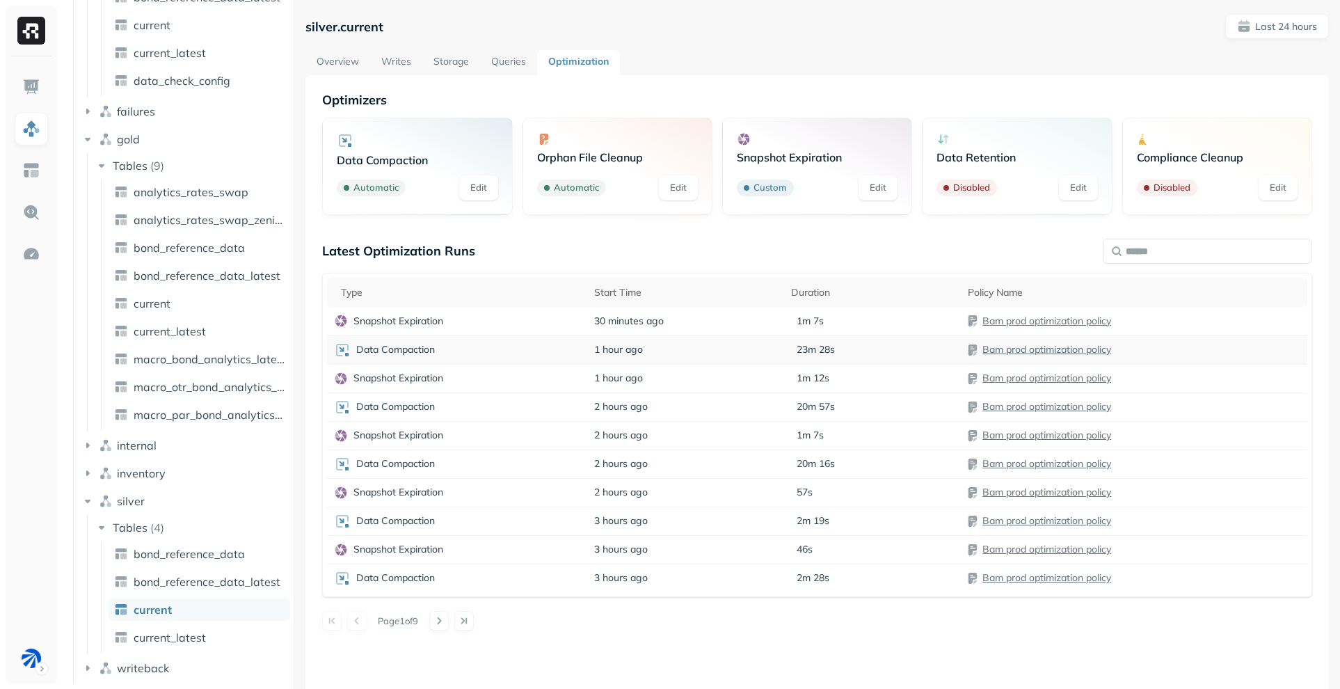
click at [417, 348] on p "Data Compaction" at bounding box center [395, 349] width 79 height 13
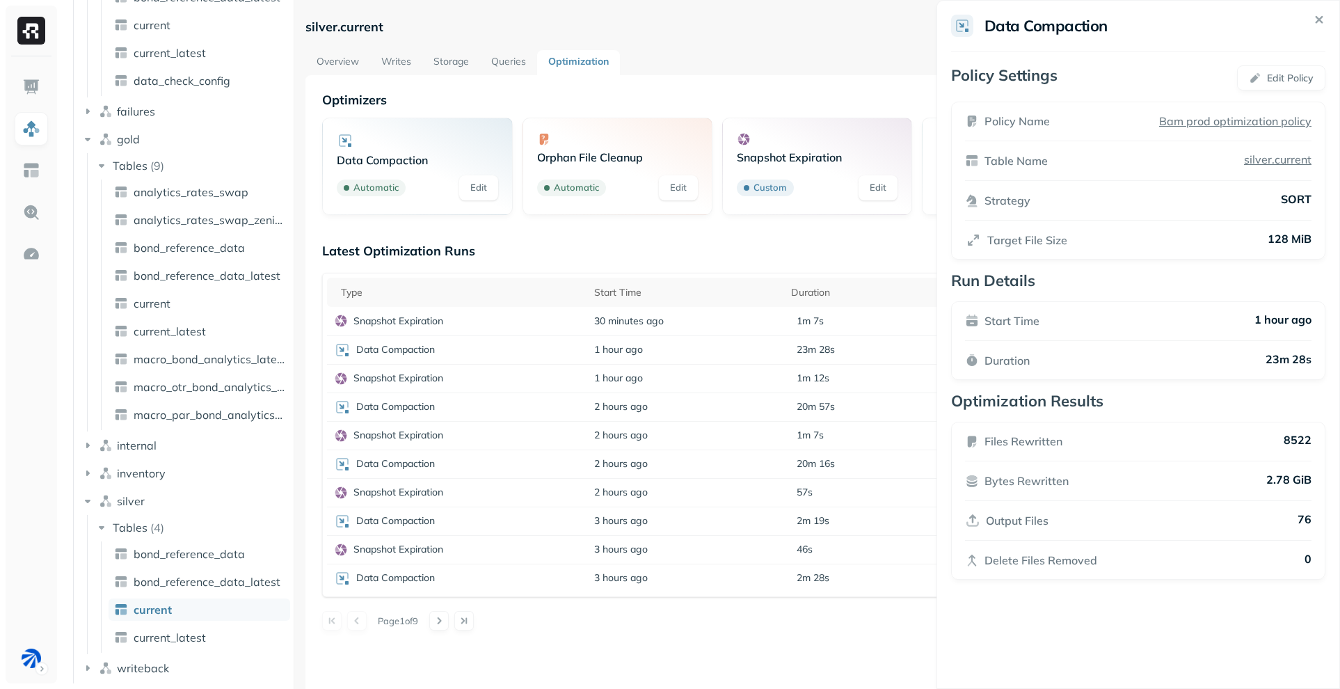
click at [907, 241] on html "Assets Iceberg REST analytics_bronze analytics_gold analytics_silver bronze Tab…" at bounding box center [670, 344] width 1340 height 689
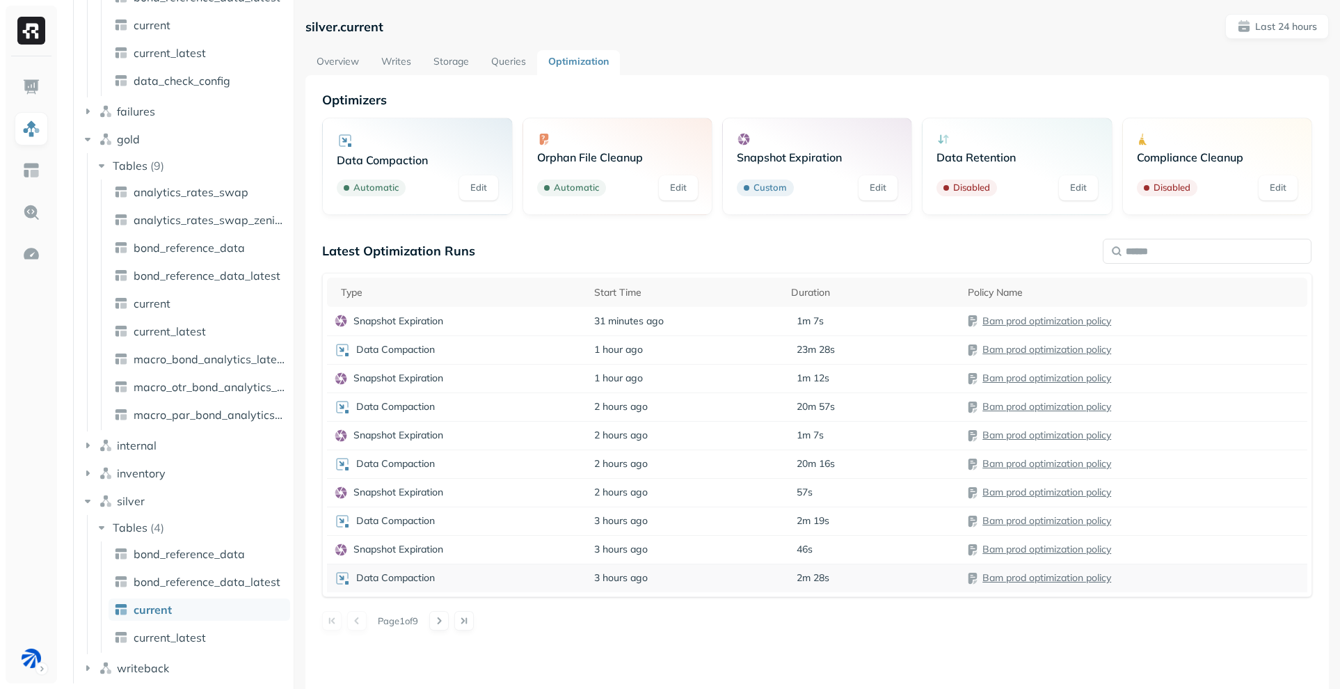
scroll to position [75, 0]
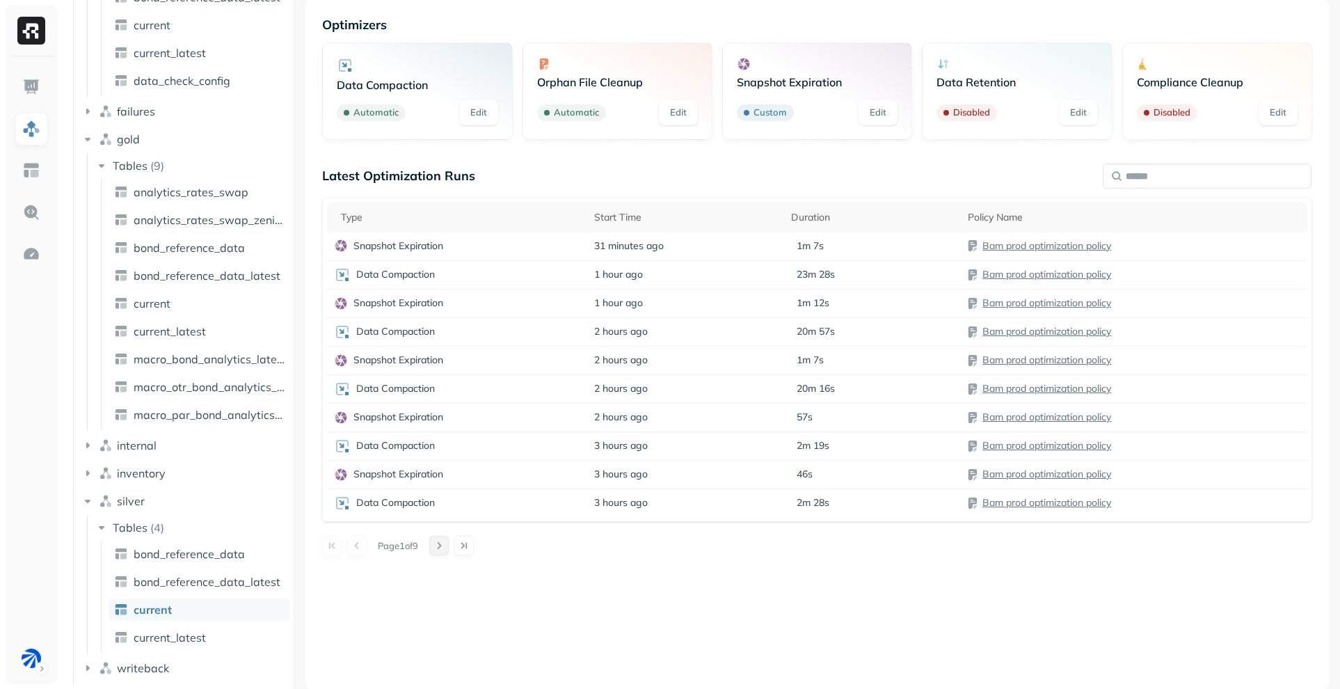
click at [449, 541] on button at bounding box center [438, 545] width 19 height 19
click at [712, 571] on div "Optimizers Data Compaction Automatic Edit Orphan File Cleanup Automatic Edit Sn…" at bounding box center [816, 344] width 1023 height 689
click at [359, 540] on button at bounding box center [356, 545] width 19 height 19
click at [891, 14] on div "Optimizers Data Compaction Automatic Edit Orphan File Cleanup Automatic Edit Sn…" at bounding box center [816, 344] width 1023 height 689
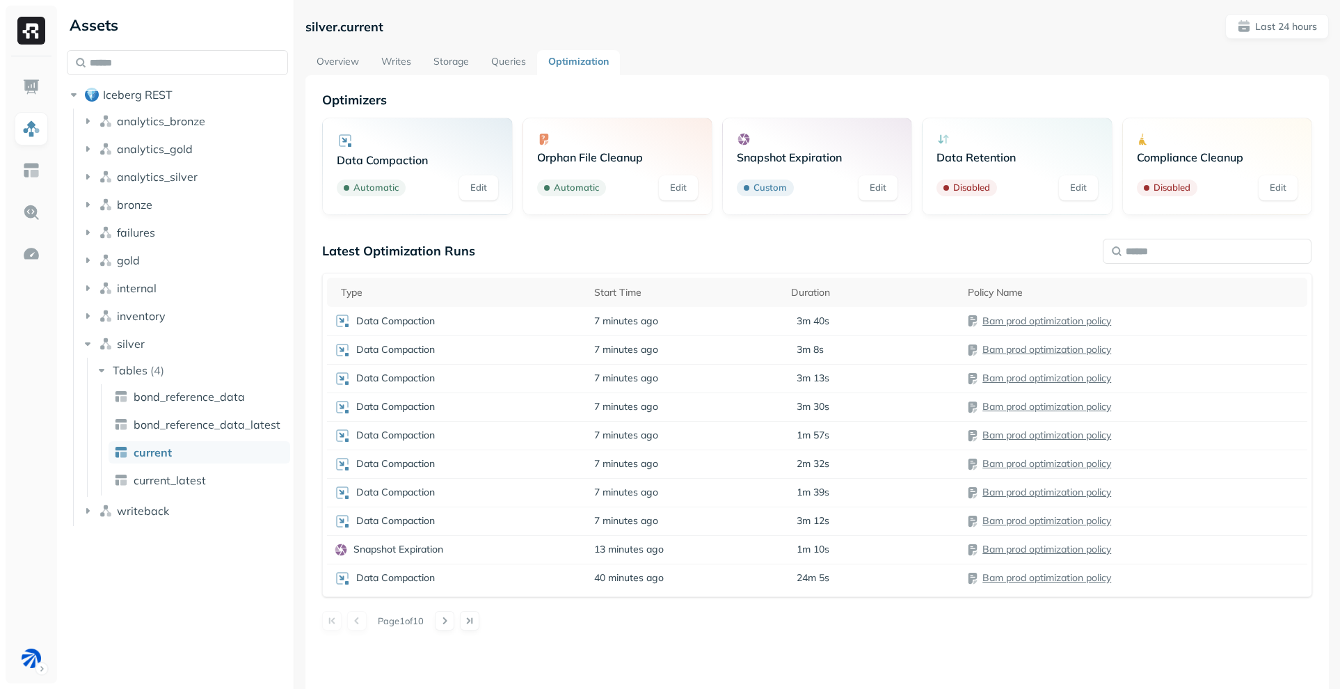
drag, startPoint x: 735, startPoint y: 71, endPoint x: 536, endPoint y: 65, distance: 198.3
click at [735, 71] on div "Overview Writes Storage Queries Optimization" at bounding box center [816, 62] width 1023 height 25
click at [440, 63] on link "Storage" at bounding box center [451, 62] width 58 height 25
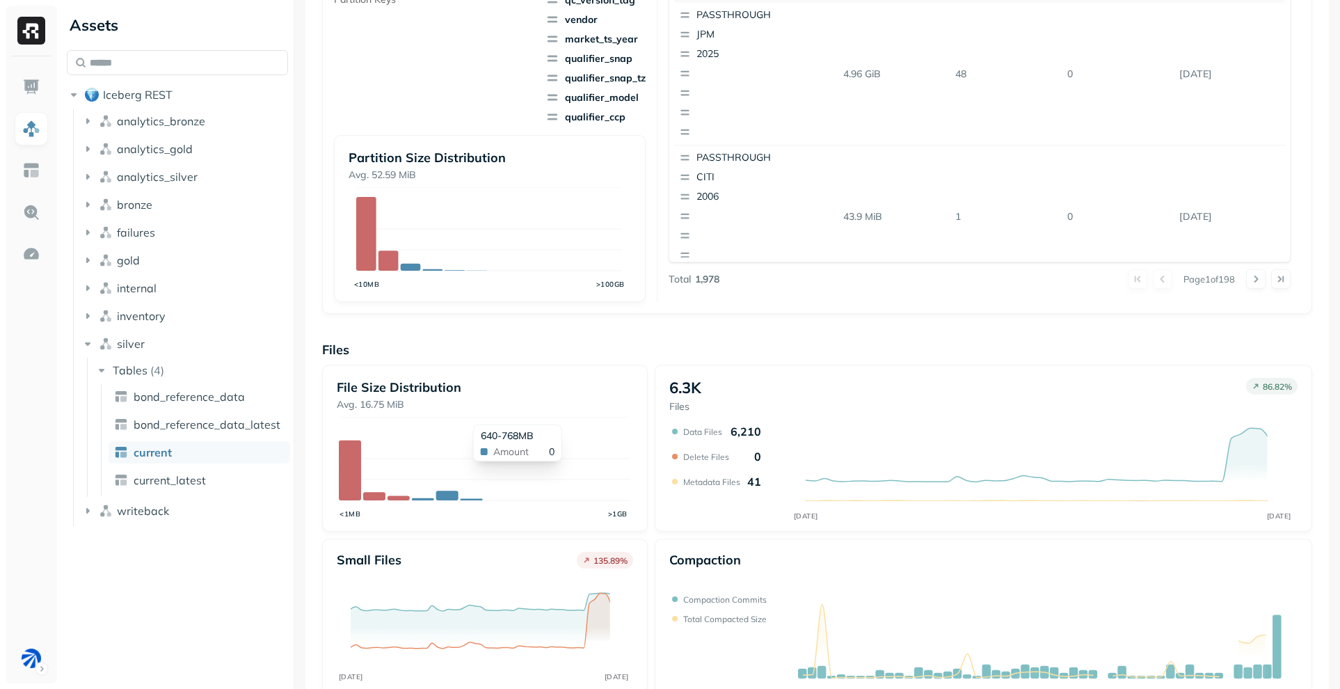
scroll to position [388, 0]
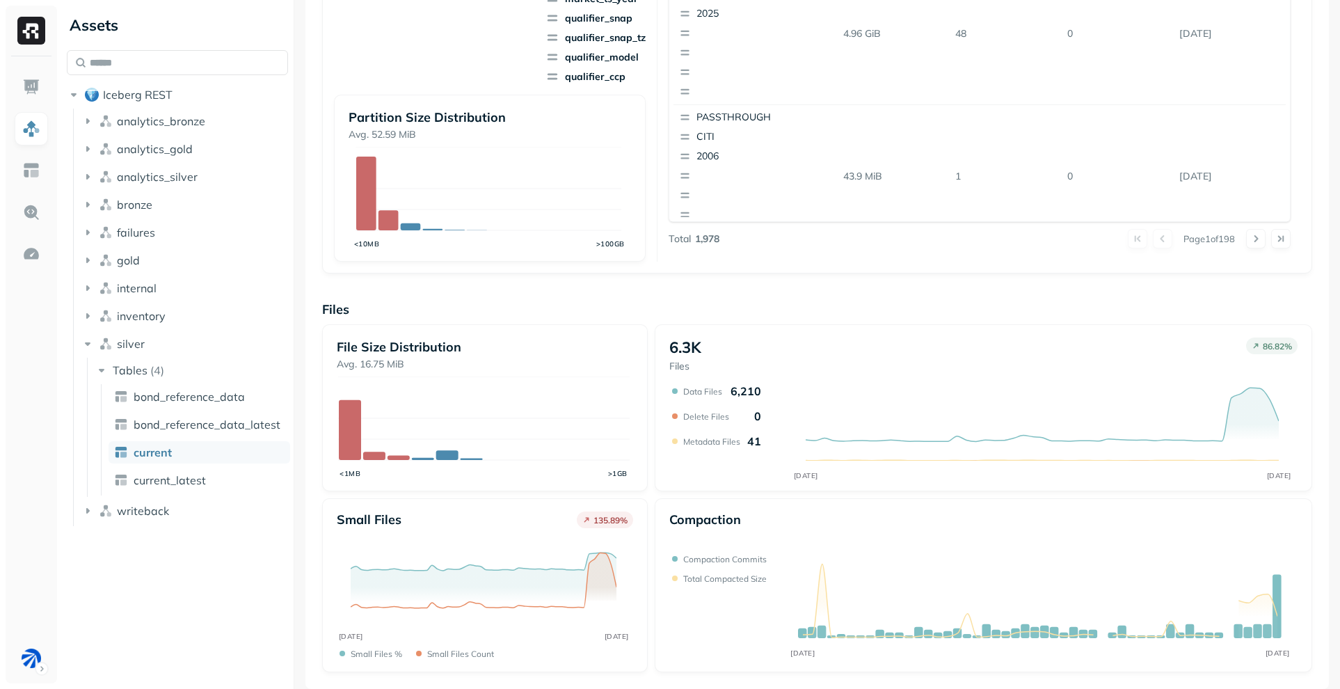
click at [771, 284] on div "Overview 104.62 GiB Total Storage 8.89 % OCT 13 OCT 14 97.23% Active storage 2.…" at bounding box center [817, 188] width 990 height 968
click at [87, 259] on icon "button" at bounding box center [87, 260] width 3 height 6
click at [97, 283] on icon "button" at bounding box center [102, 287] width 14 height 14
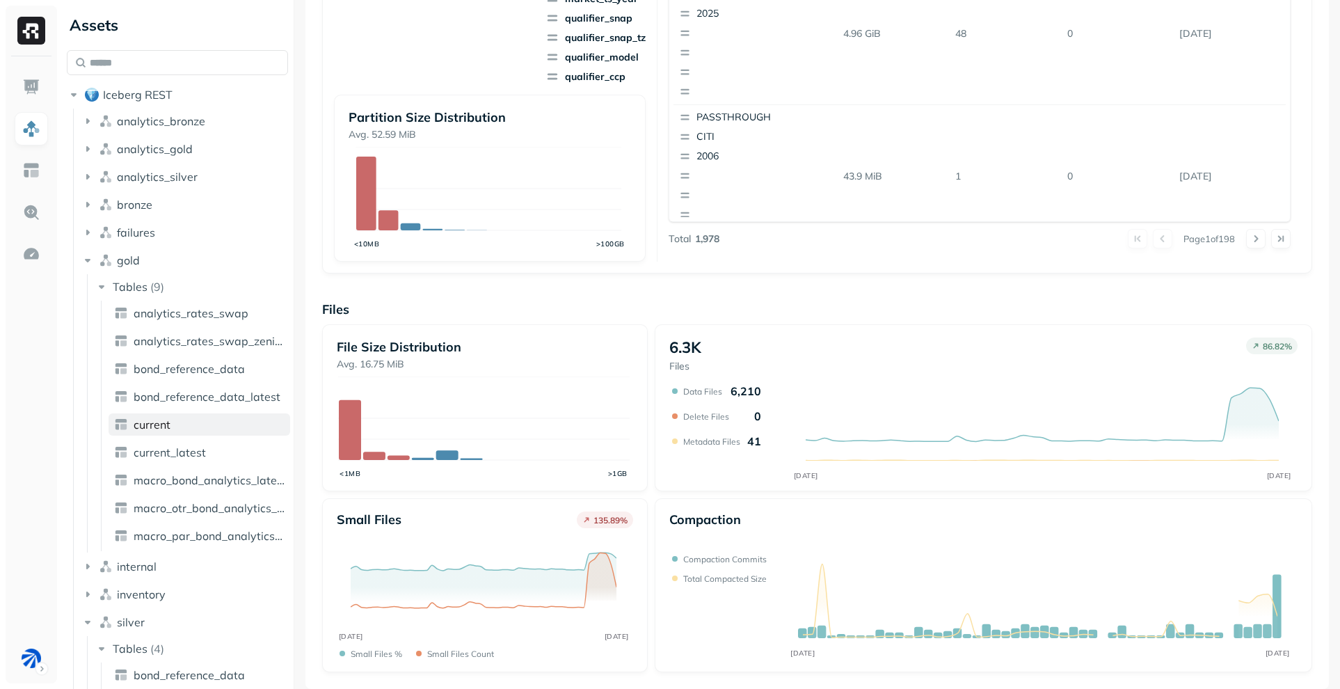
click at [168, 415] on link "current" at bounding box center [200, 424] width 182 height 22
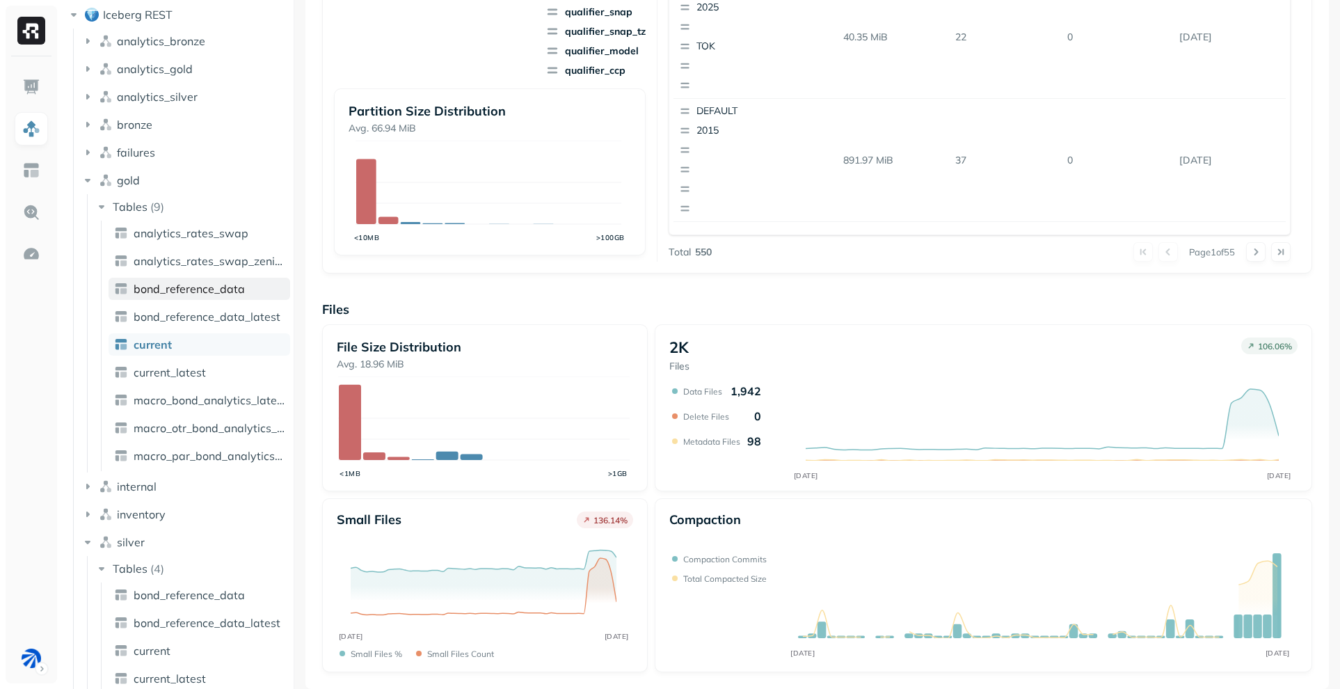
scroll to position [10, 0]
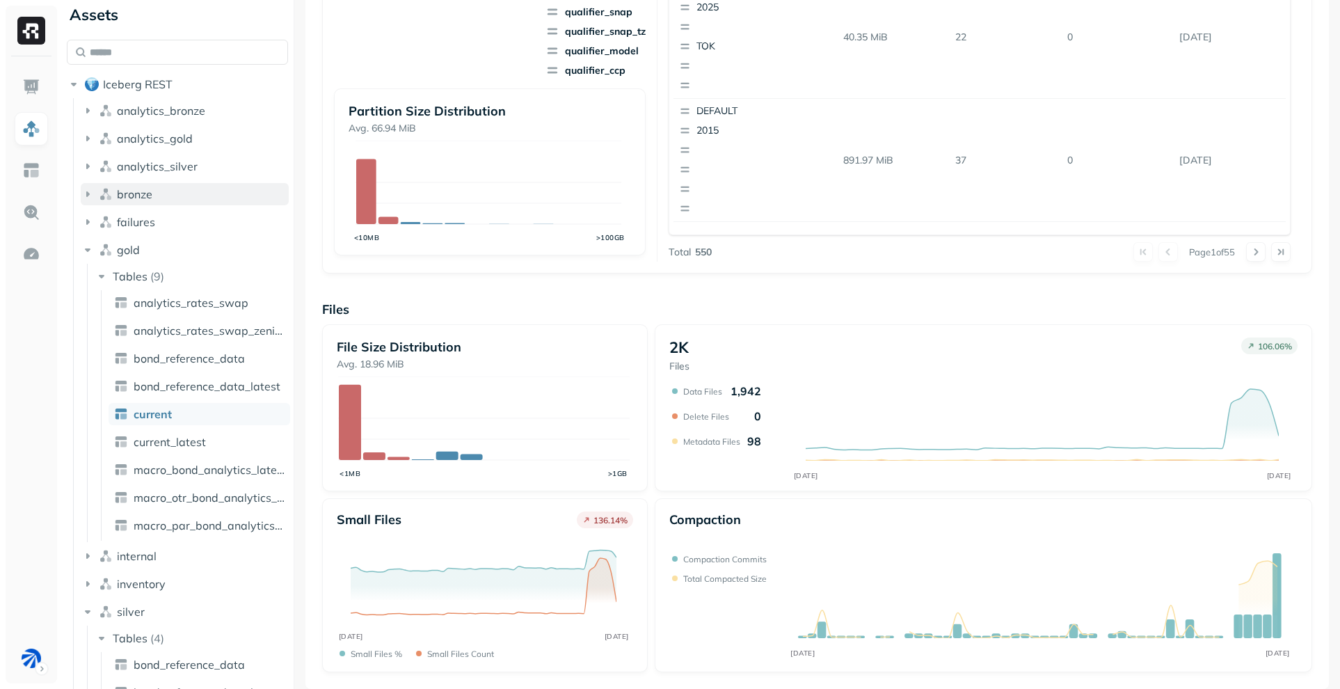
click at [127, 191] on span "bronze" at bounding box center [134, 194] width 35 height 14
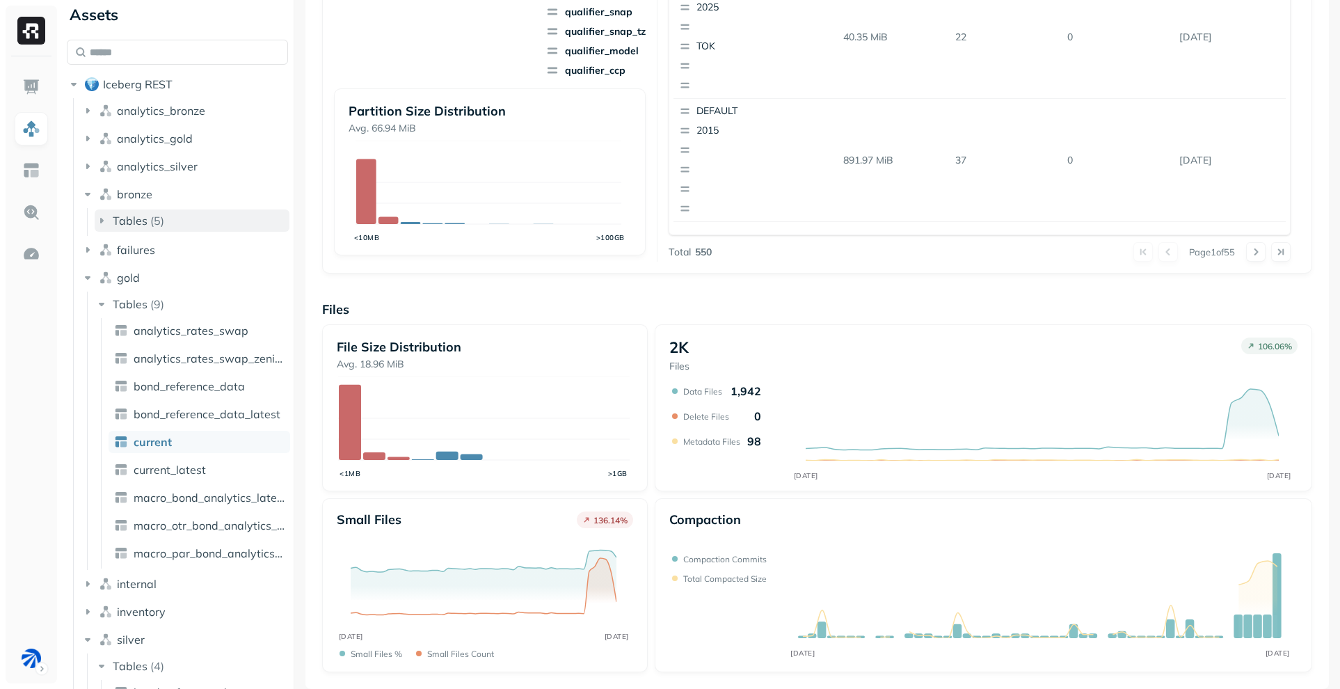
click at [175, 211] on button "Tables ( 5 )" at bounding box center [192, 220] width 195 height 22
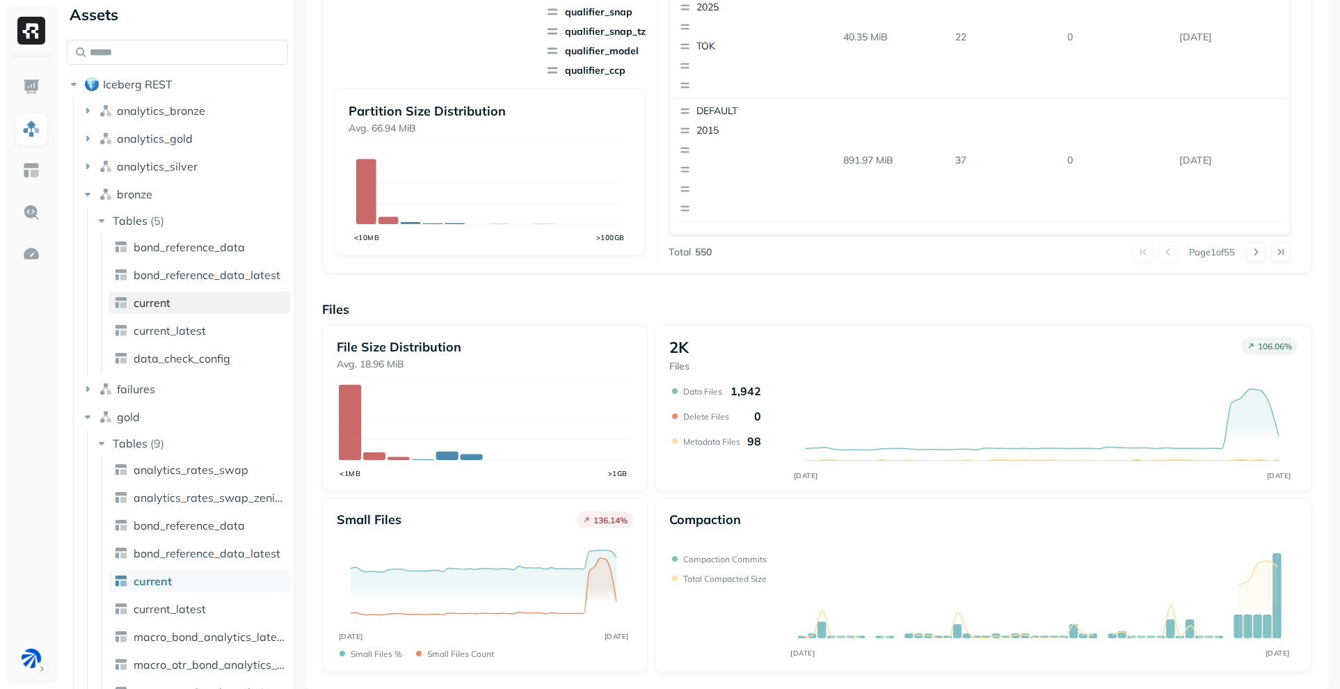
click at [193, 295] on link "current" at bounding box center [200, 302] width 182 height 22
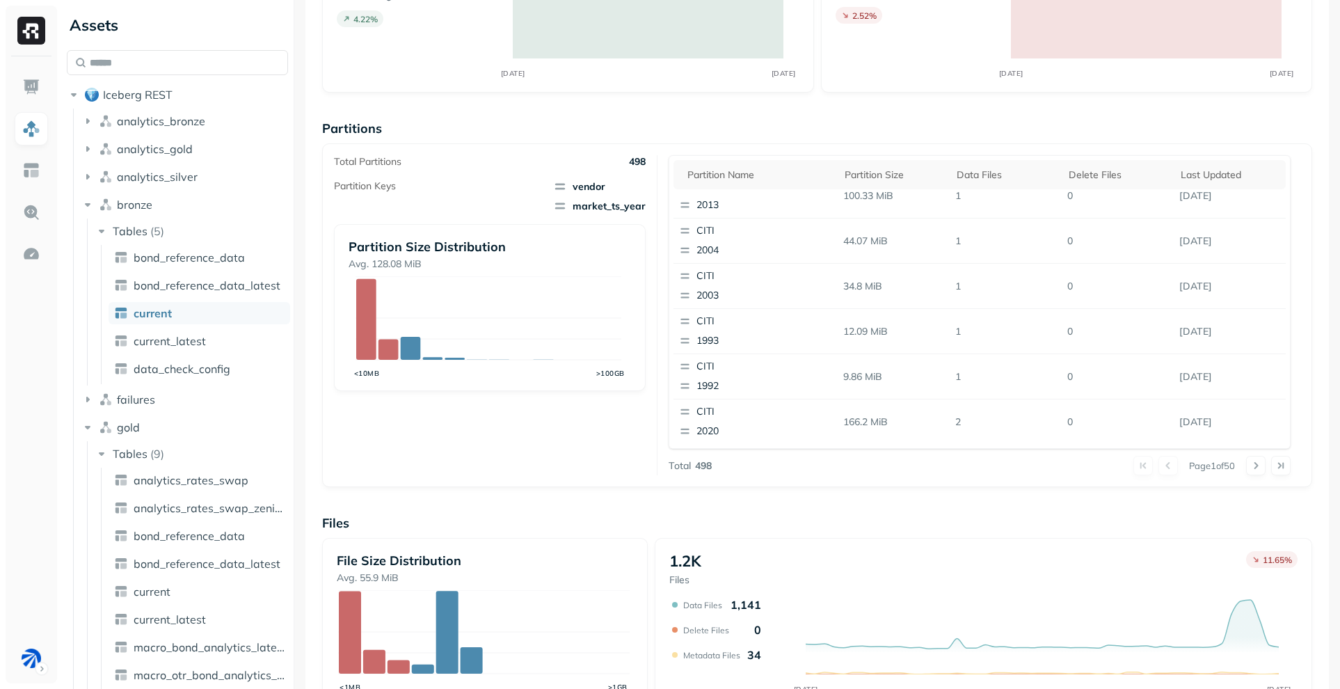
scroll to position [375, 0]
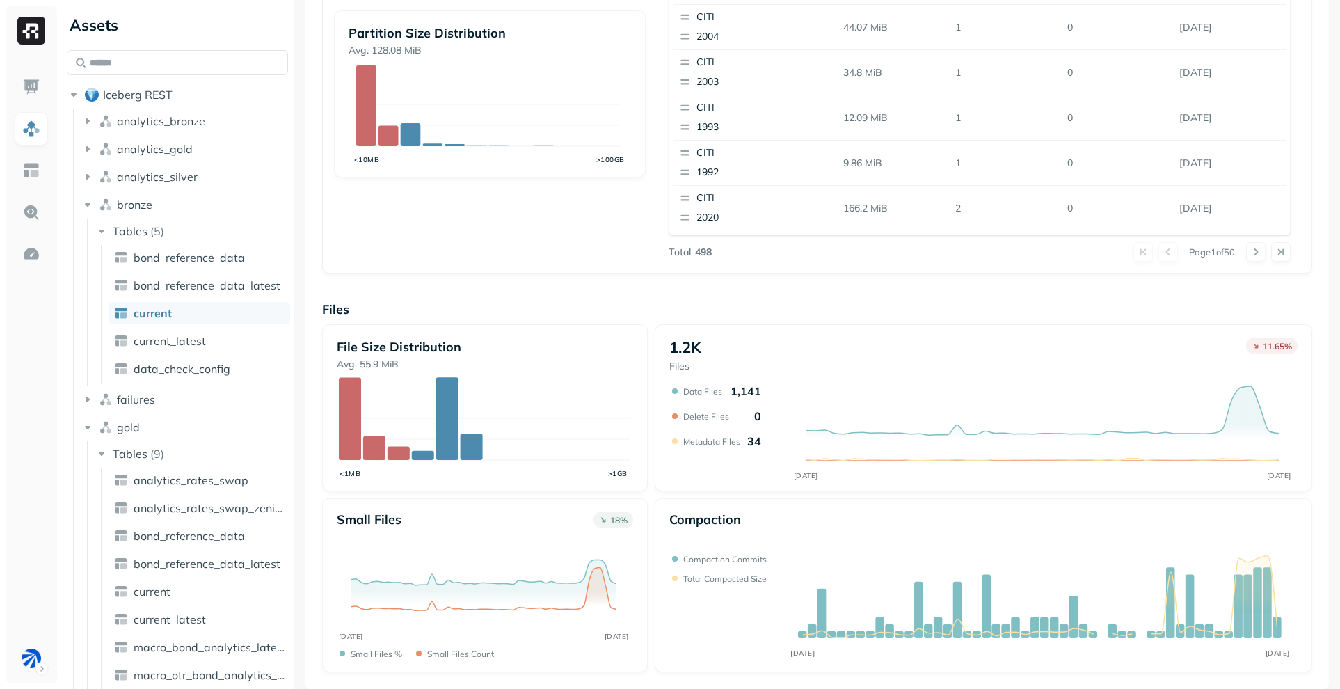
click at [602, 248] on div "Total Partitions 498 Partition Keys vendor market_ts_year Partition Size Distri…" at bounding box center [495, 102] width 323 height 320
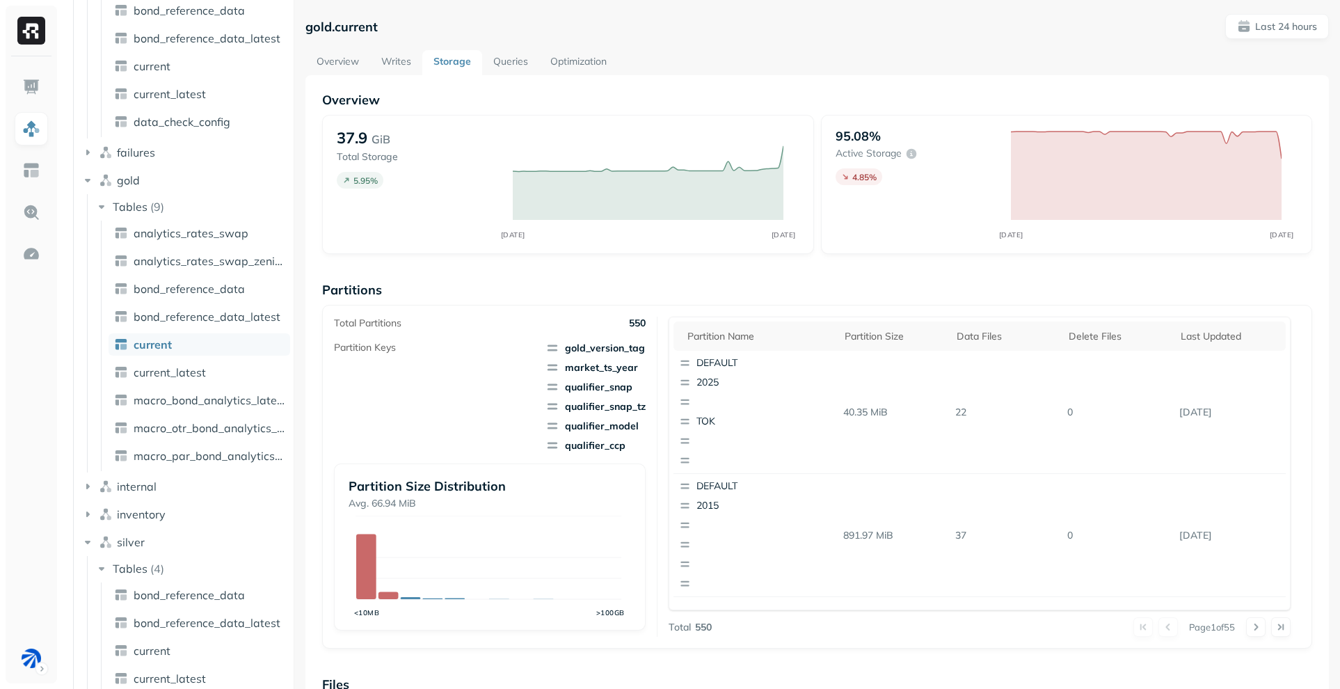
drag, startPoint x: 566, startPoint y: 54, endPoint x: 578, endPoint y: 61, distance: 14.3
click at [566, 54] on link "Optimization" at bounding box center [578, 62] width 79 height 25
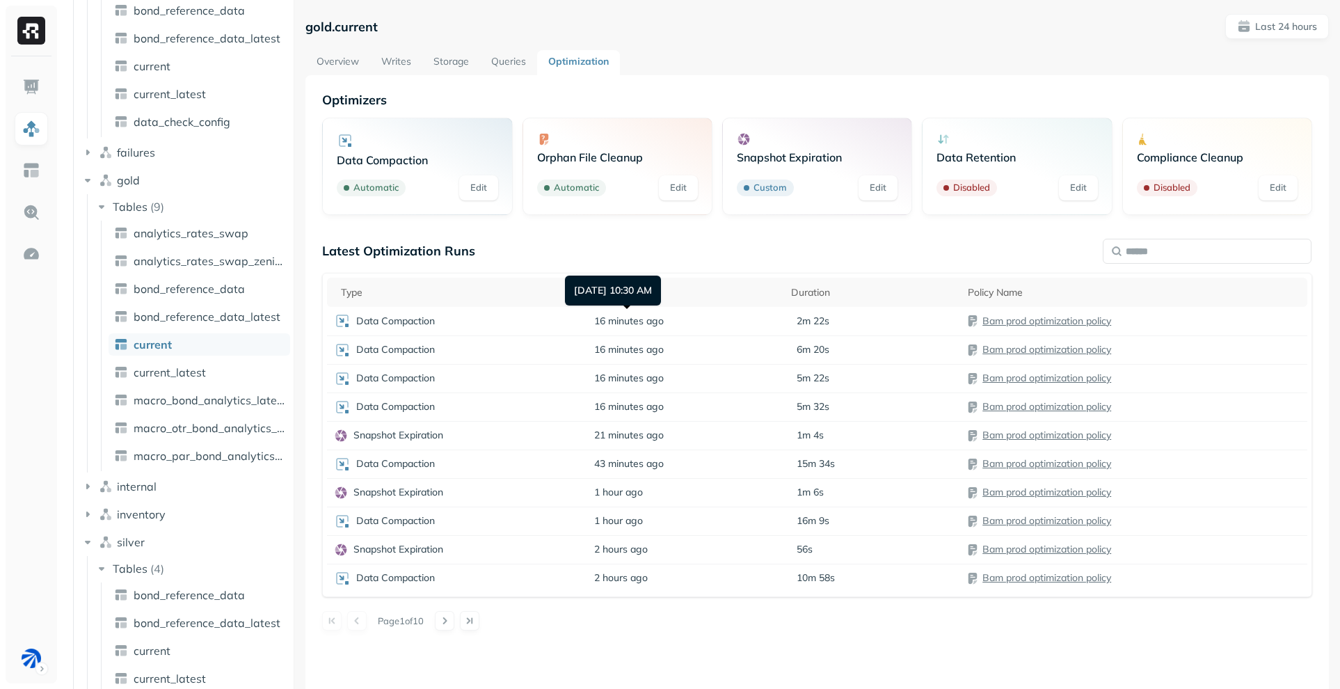
click at [659, 242] on div "Optimizers Data Compaction Automatic Edit Orphan File Cleanup Automatic Edit Sn…" at bounding box center [817, 361] width 990 height 538
click at [168, 650] on span "current" at bounding box center [152, 650] width 37 height 14
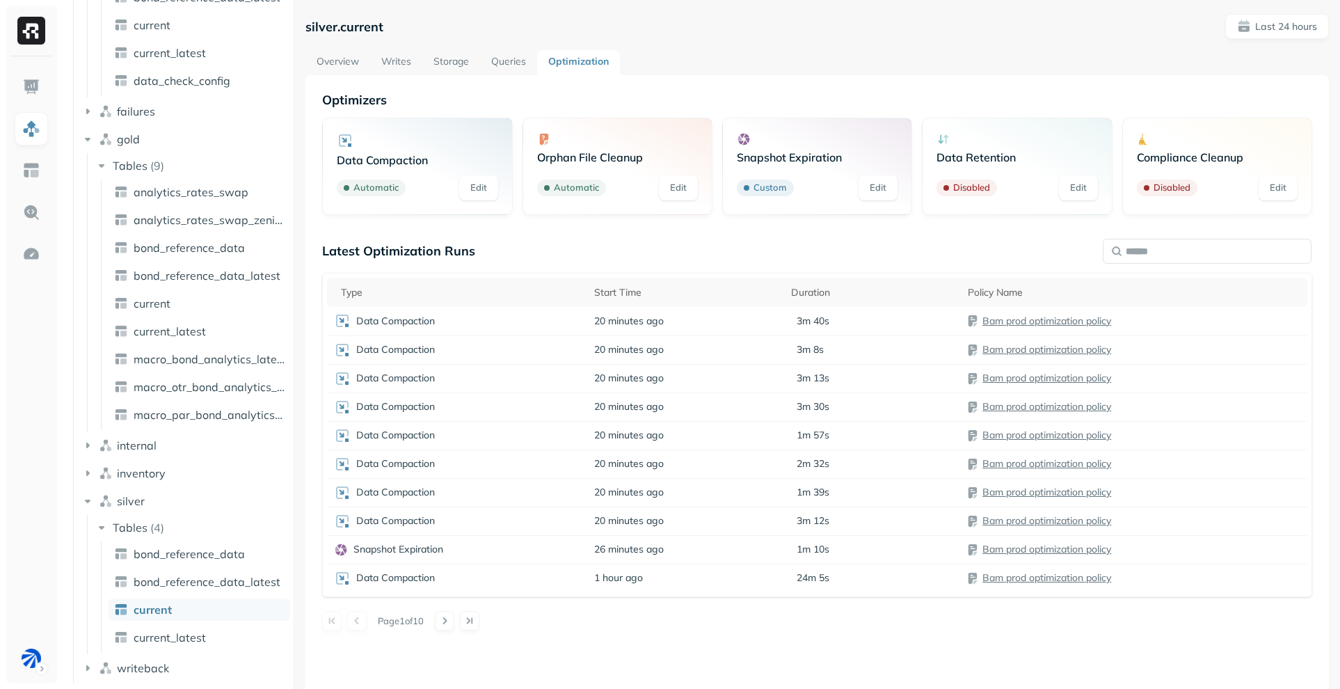
click at [451, 57] on link "Storage" at bounding box center [451, 62] width 58 height 25
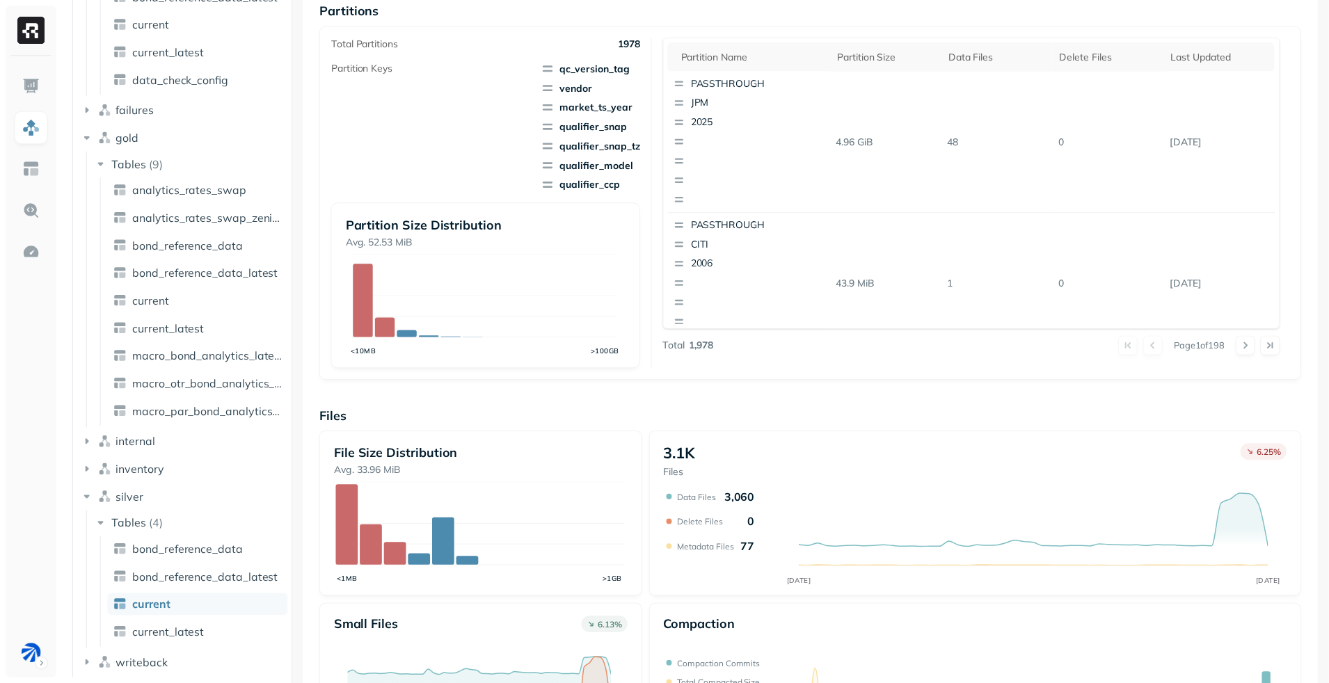
scroll to position [388, 0]
